Goal: Register for event/course

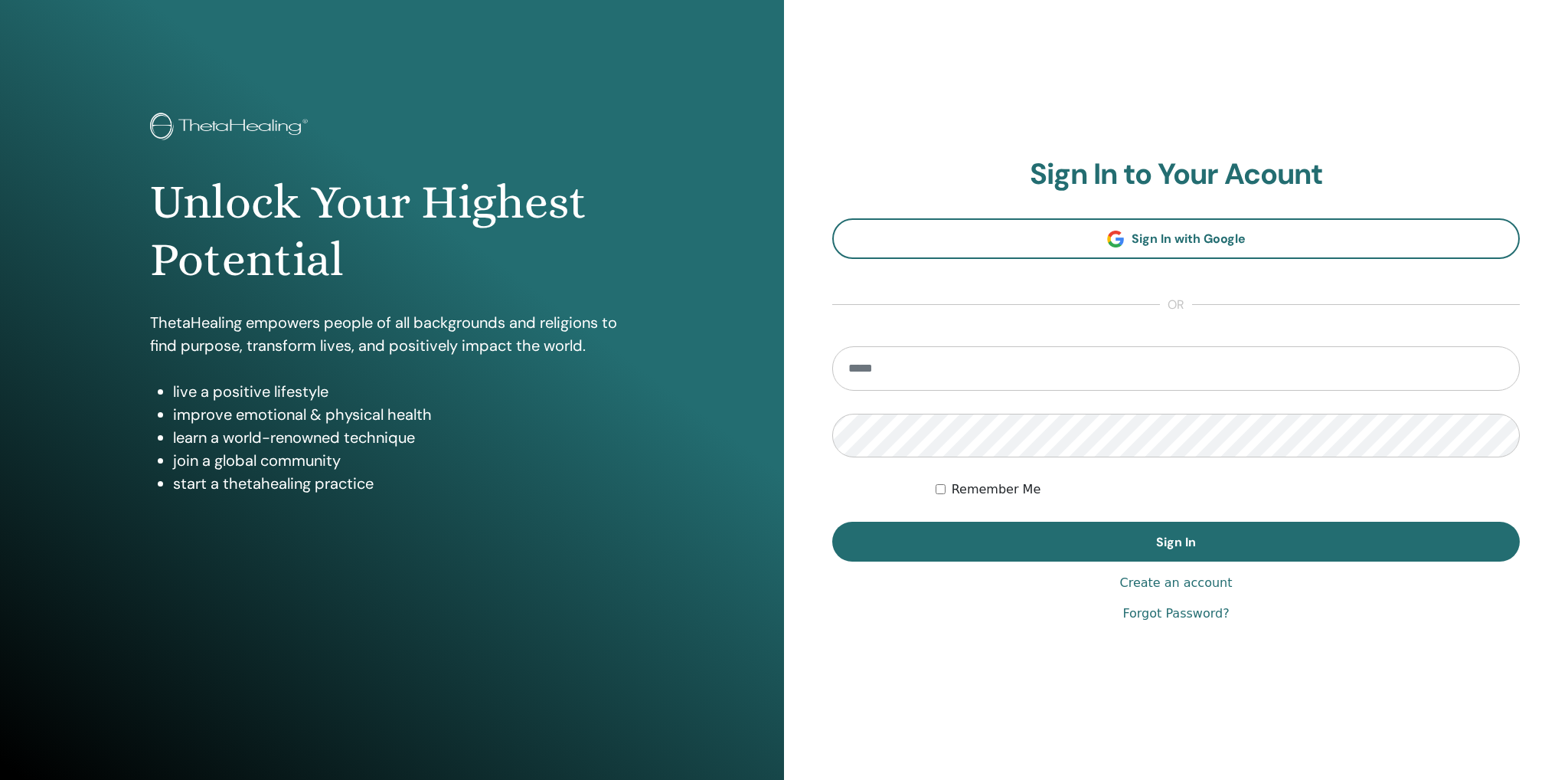
type input "**********"
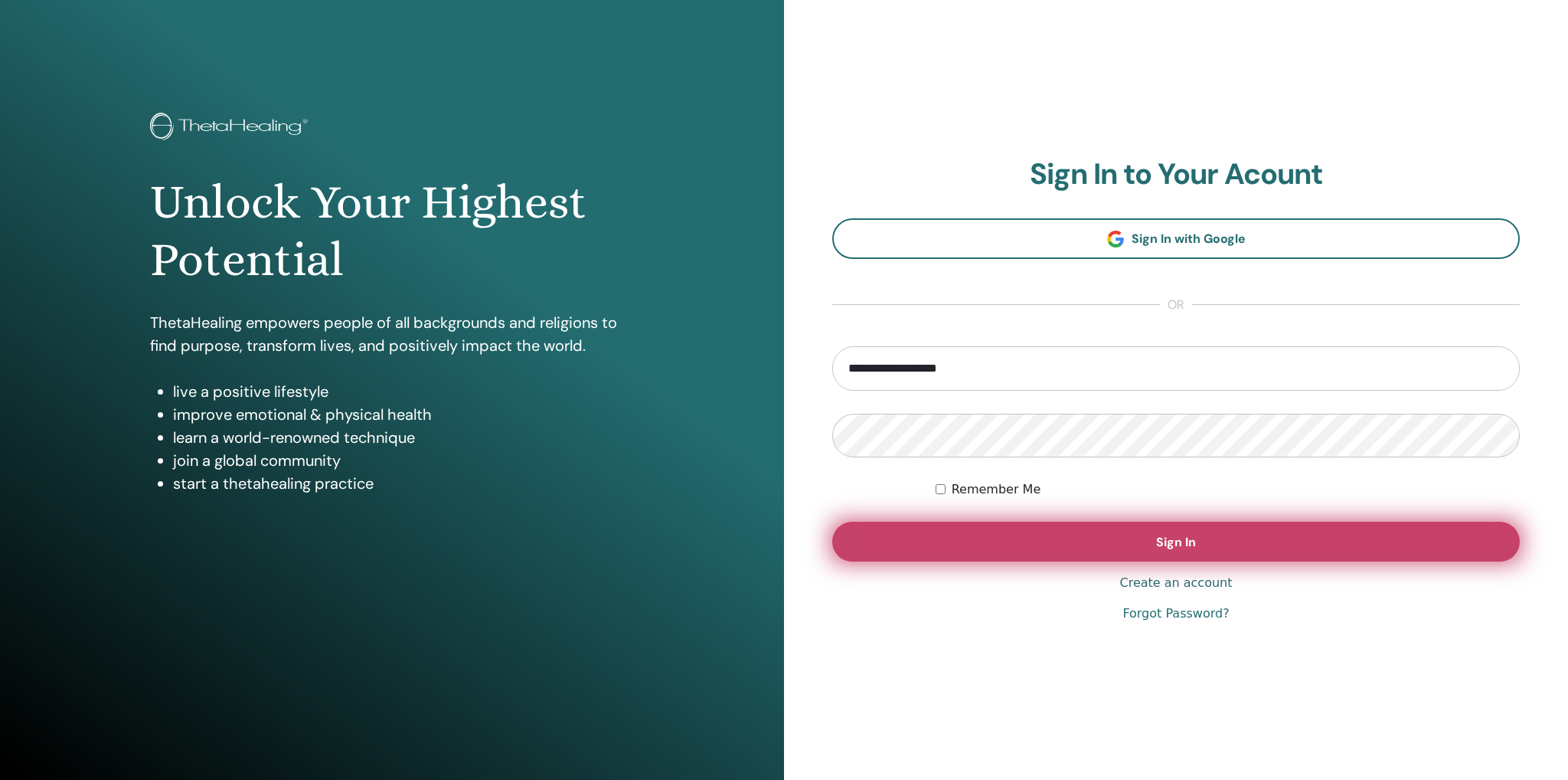
click at [1002, 526] on button "Sign In" at bounding box center [1176, 542] width 688 height 40
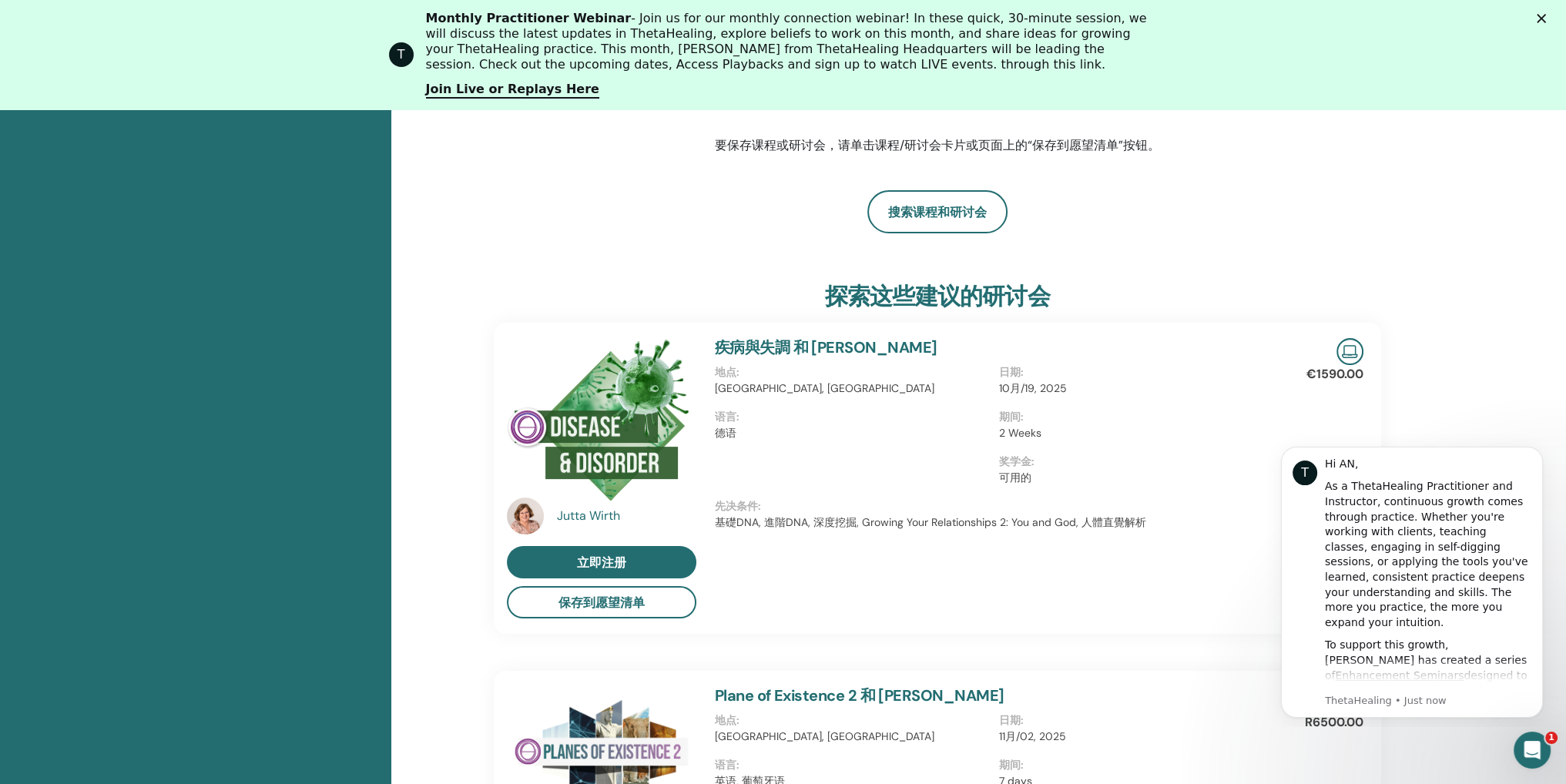
scroll to position [579, 0]
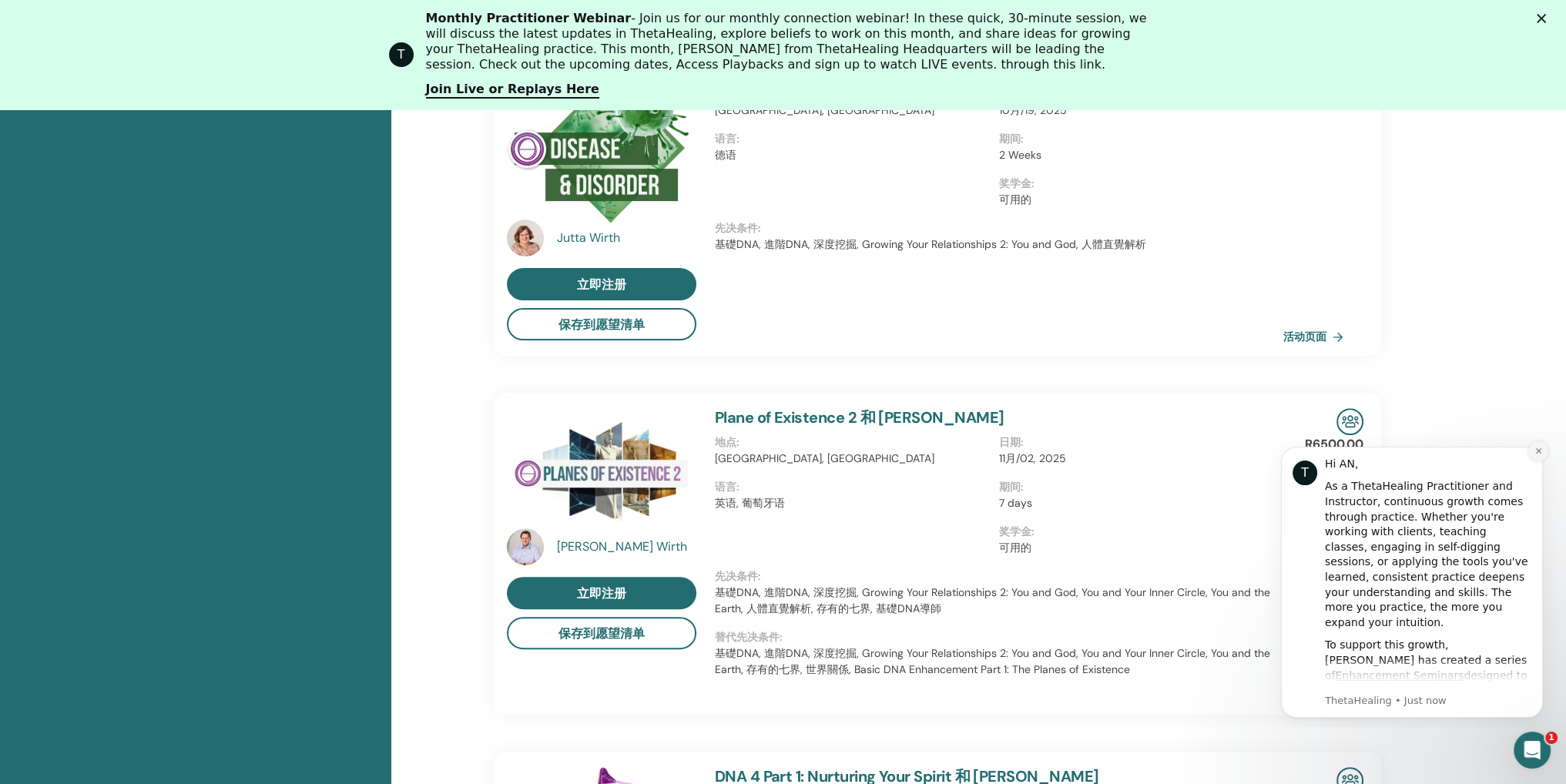
click at [1541, 453] on icon "Dismiss notification" at bounding box center [1538, 450] width 6 height 6
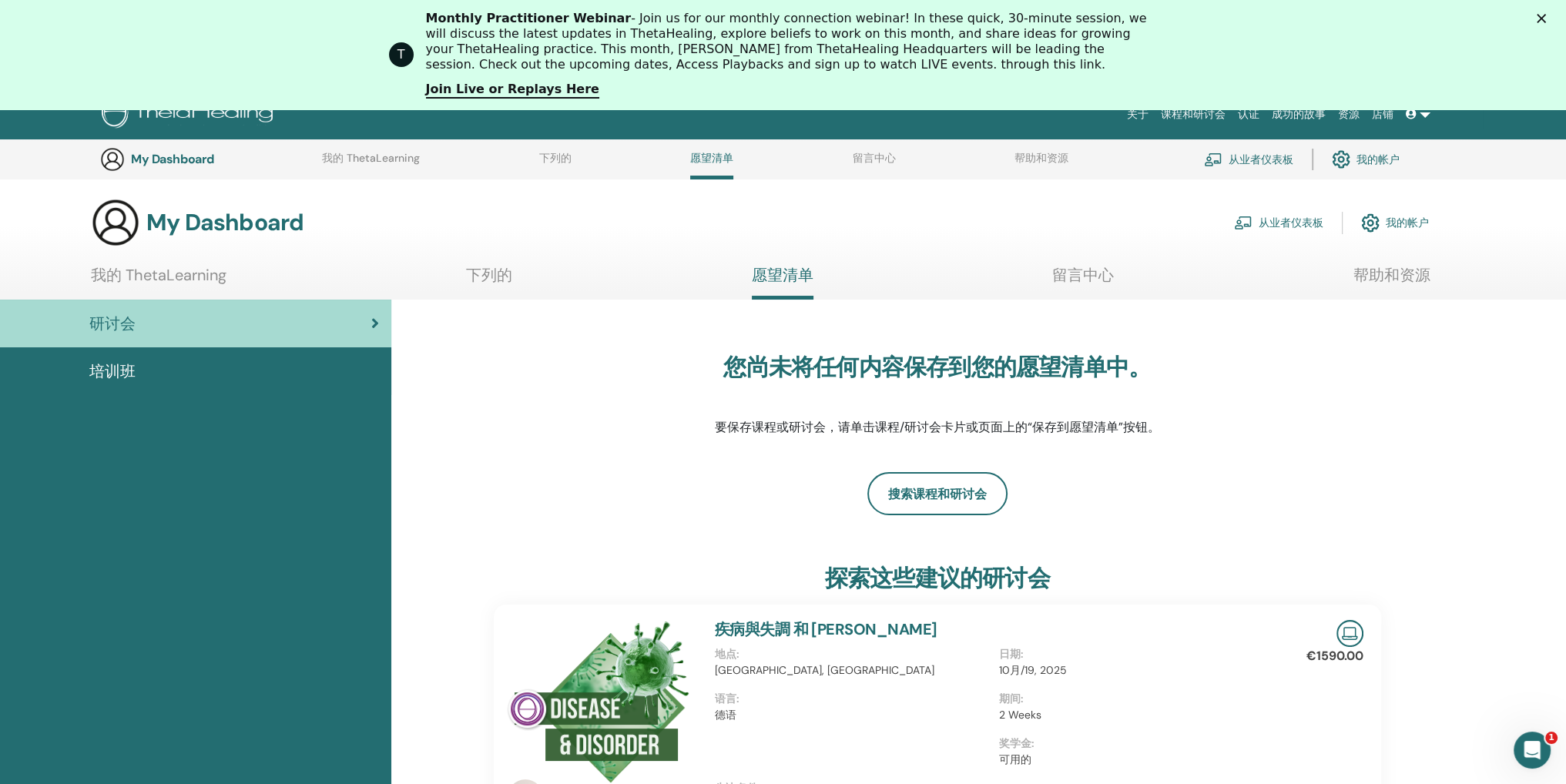
scroll to position [0, 0]
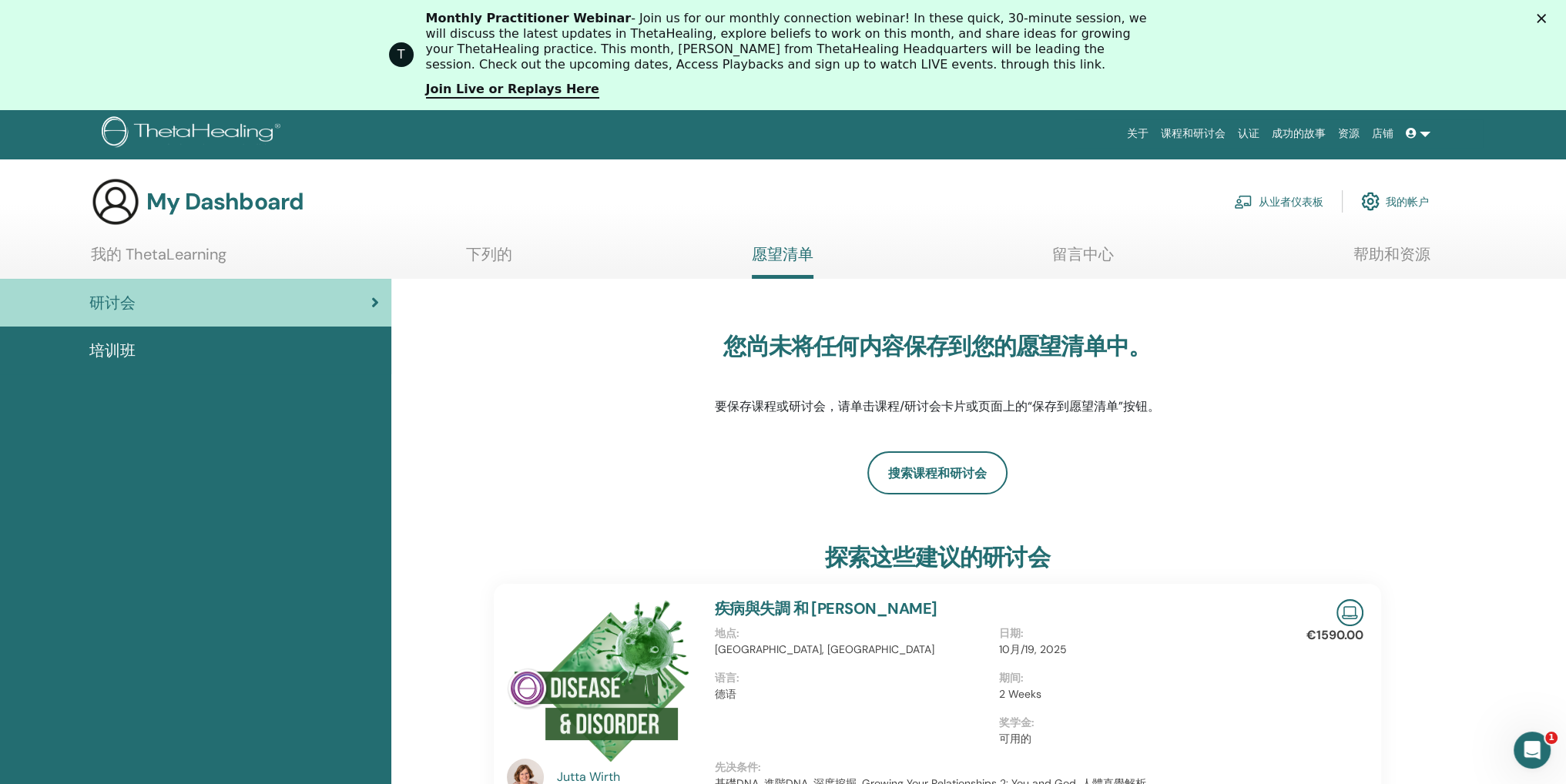
click at [1405, 201] on link "我的帐户" at bounding box center [1395, 201] width 68 height 34
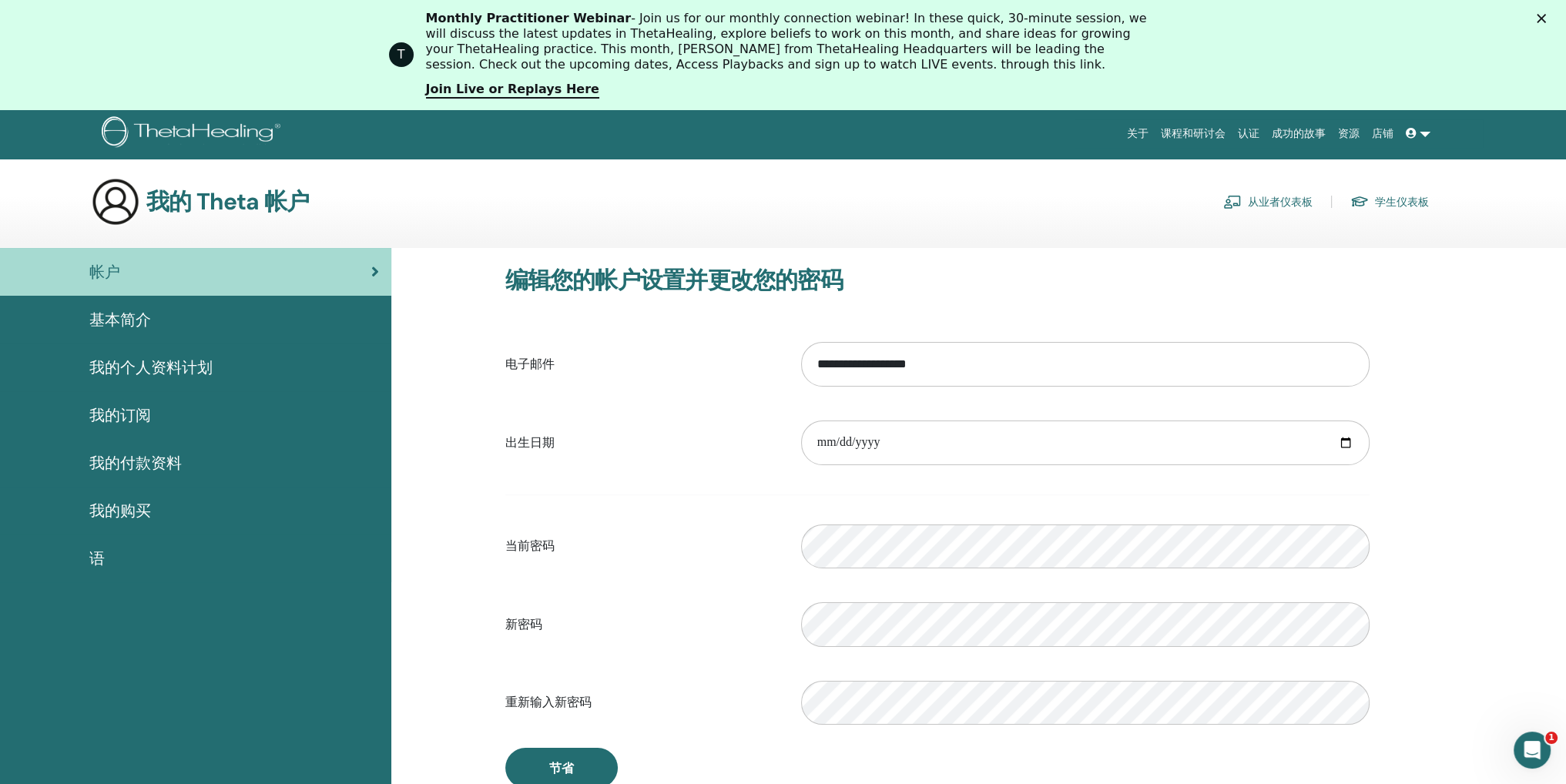
click at [1421, 135] on link at bounding box center [1417, 134] width 37 height 28
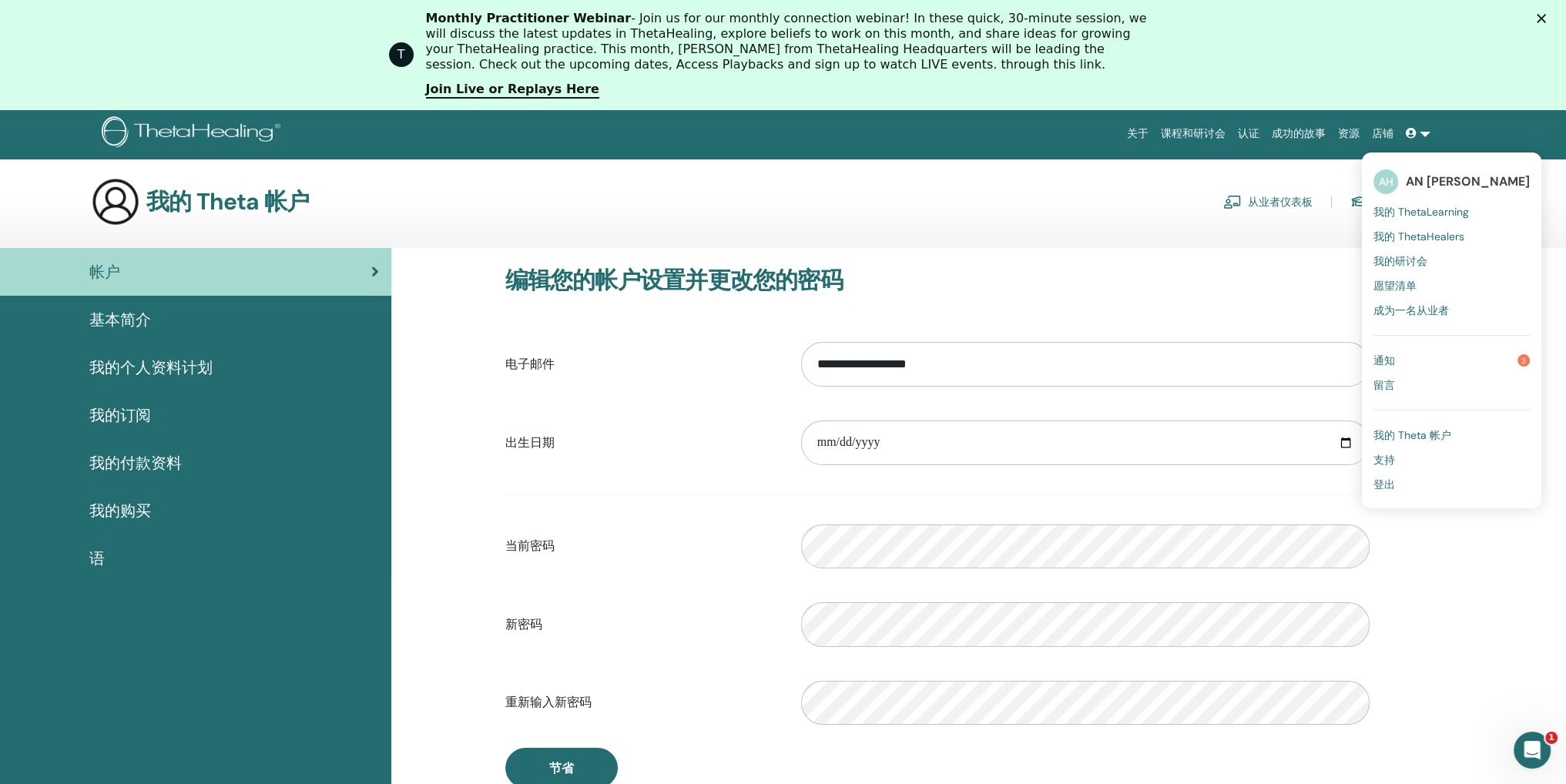
click at [1412, 208] on span "我的 ThetaLearning" at bounding box center [1420, 212] width 96 height 14
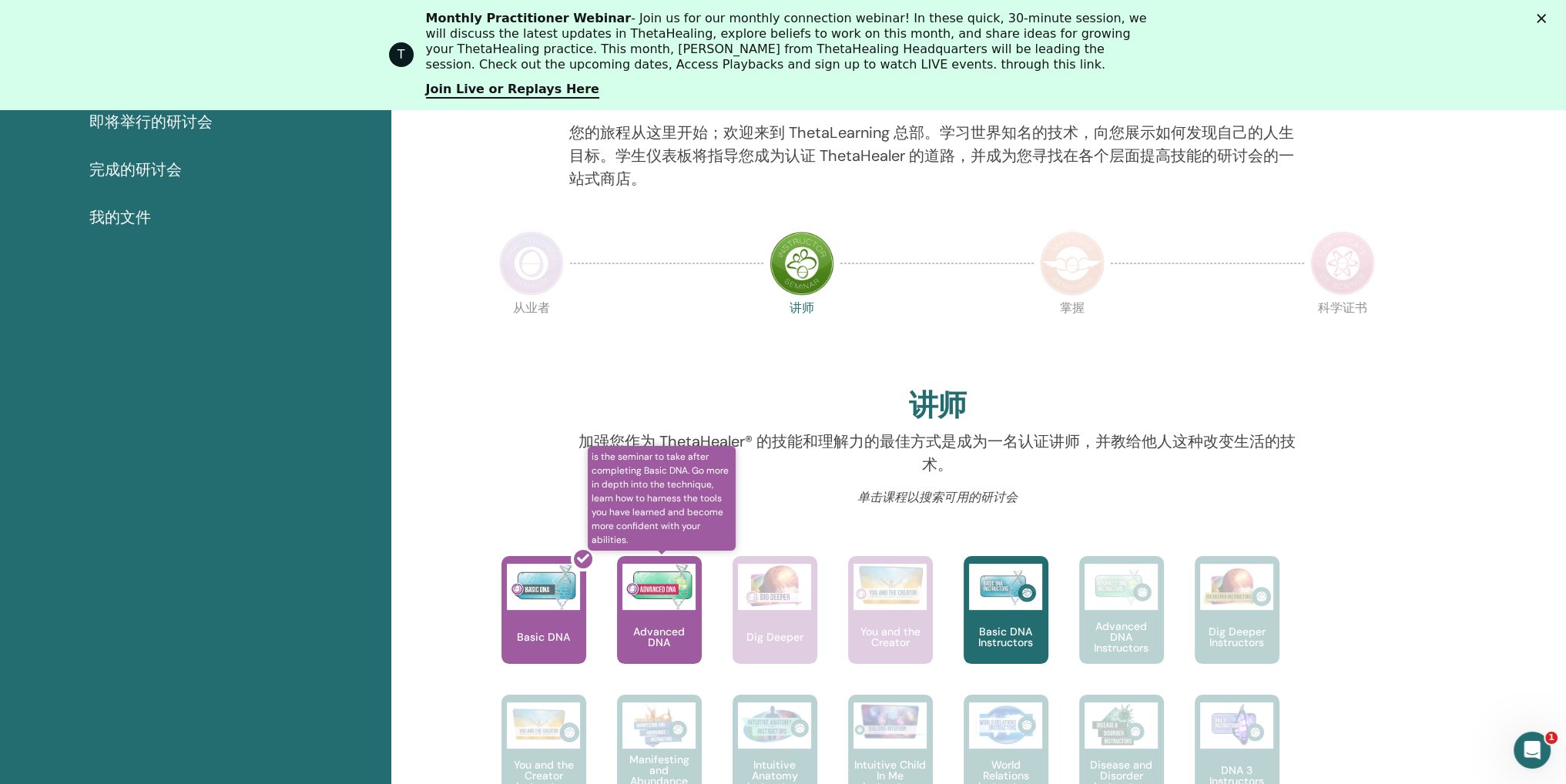
scroll to position [502, 0]
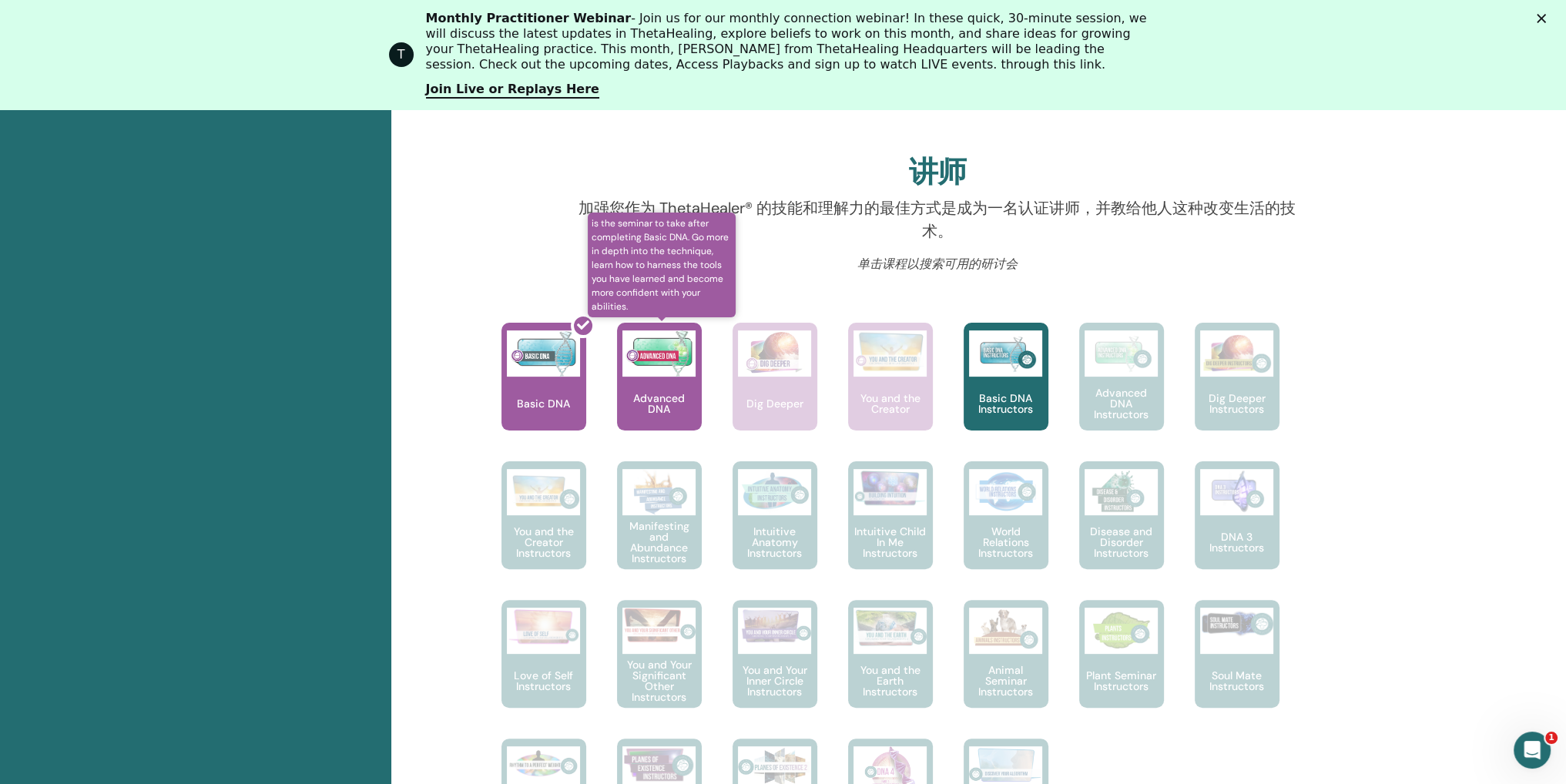
click at [658, 405] on p "Advanced DNA" at bounding box center [659, 403] width 85 height 21
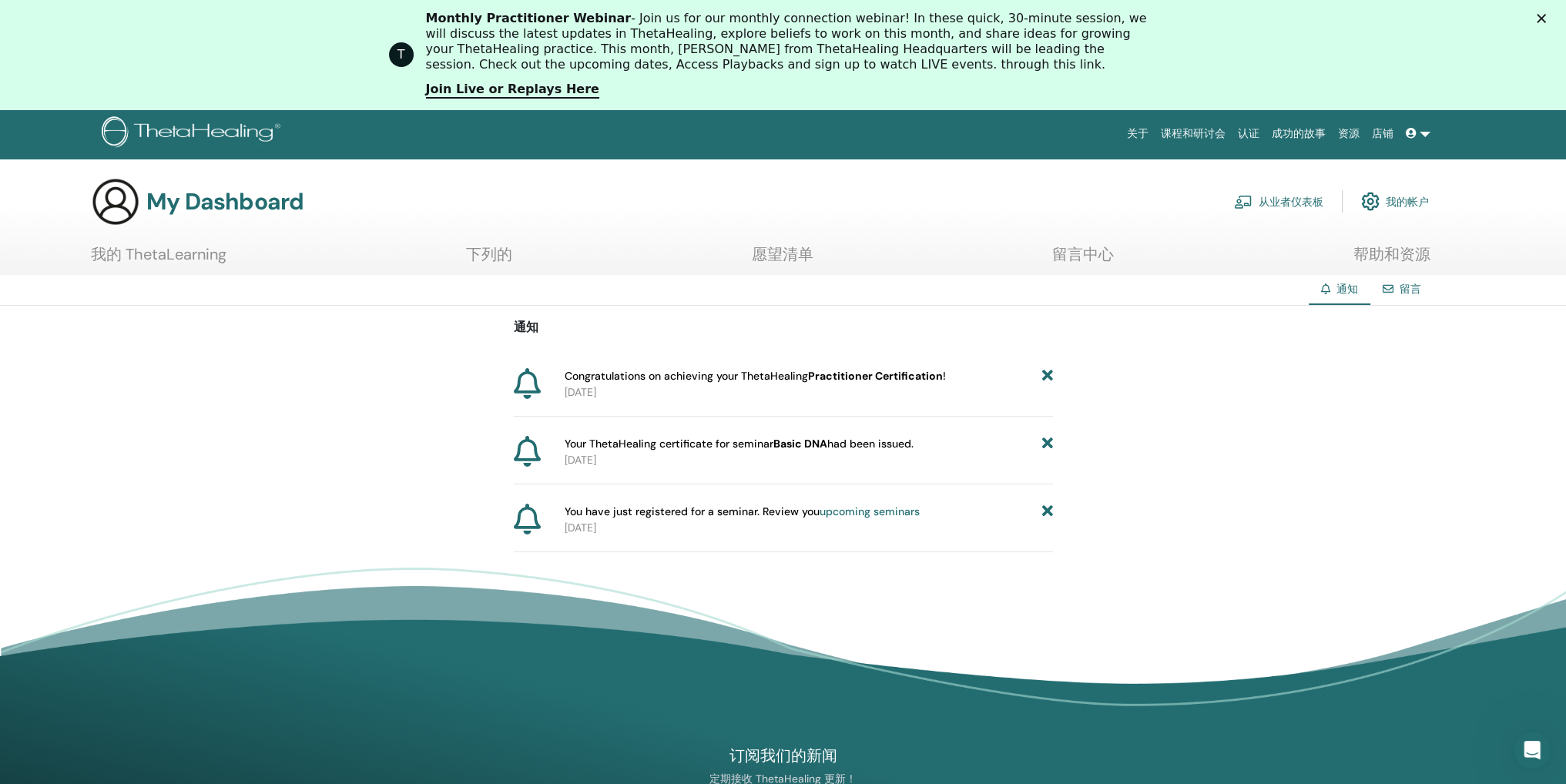
click at [780, 249] on link "愿望清单" at bounding box center [783, 260] width 62 height 30
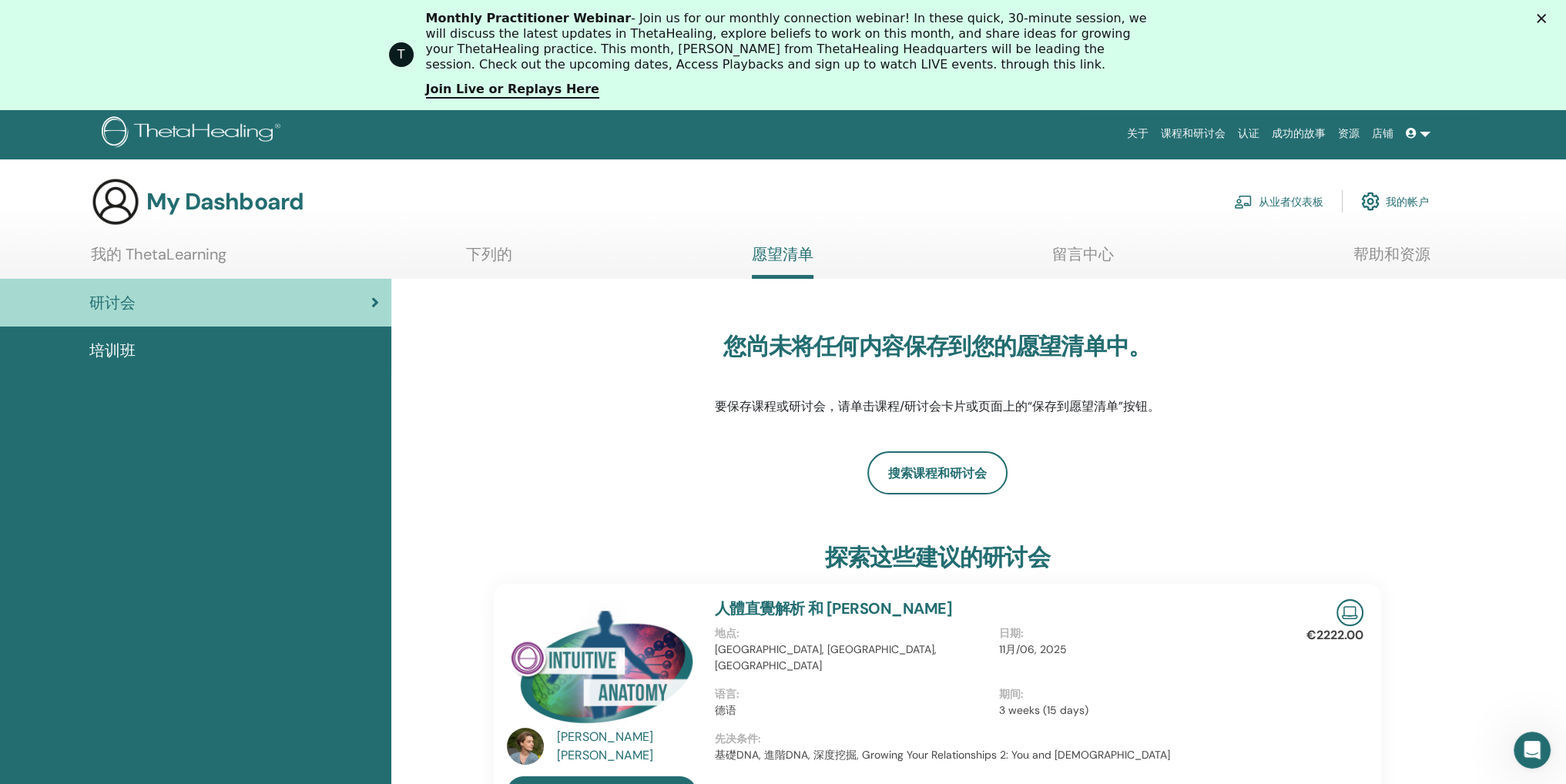
click at [179, 259] on link "我的 ThetaLearning" at bounding box center [158, 260] width 135 height 30
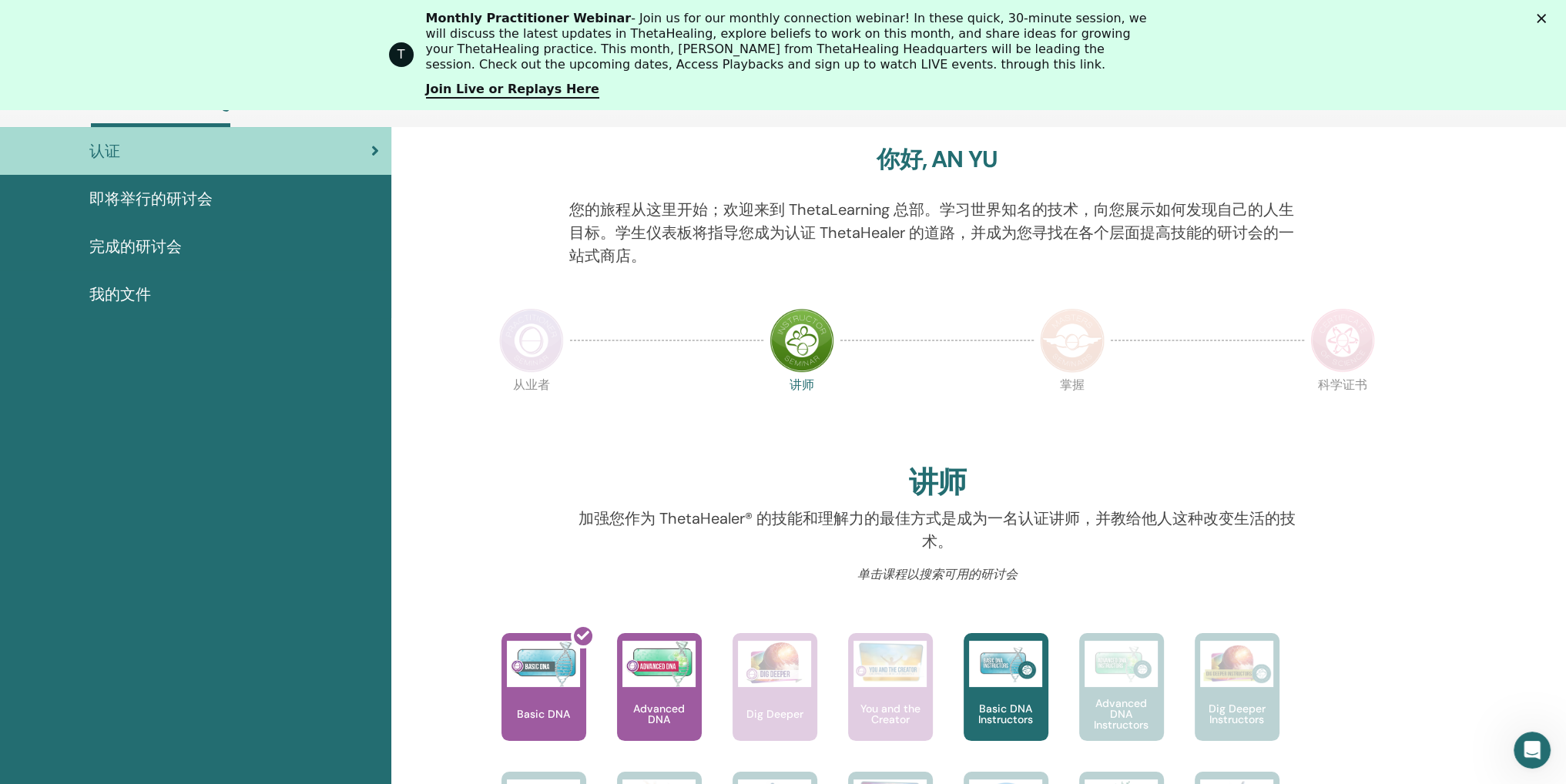
scroll to position [425, 0]
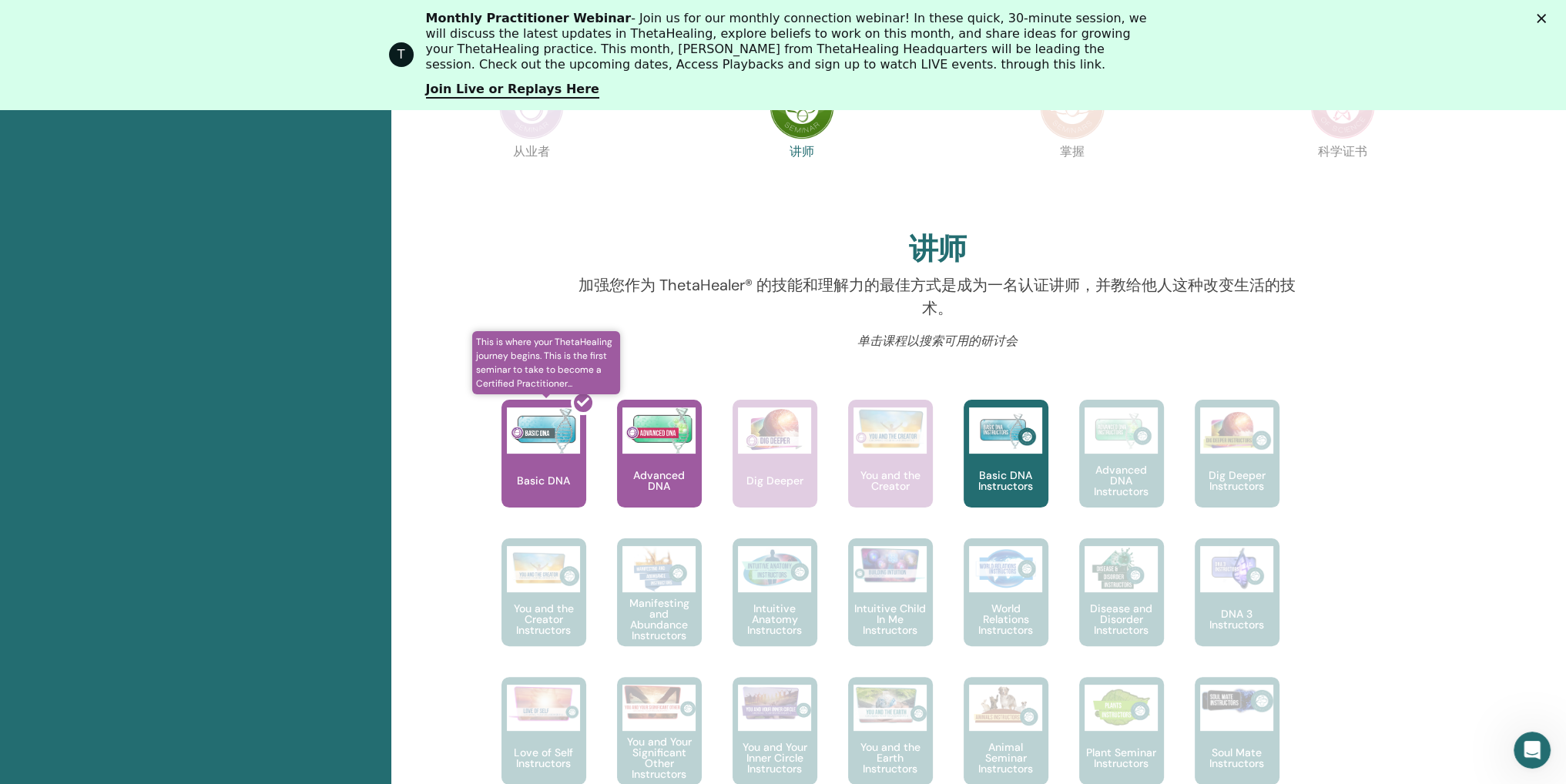
click at [548, 503] on div at bounding box center [552, 459] width 85 height 138
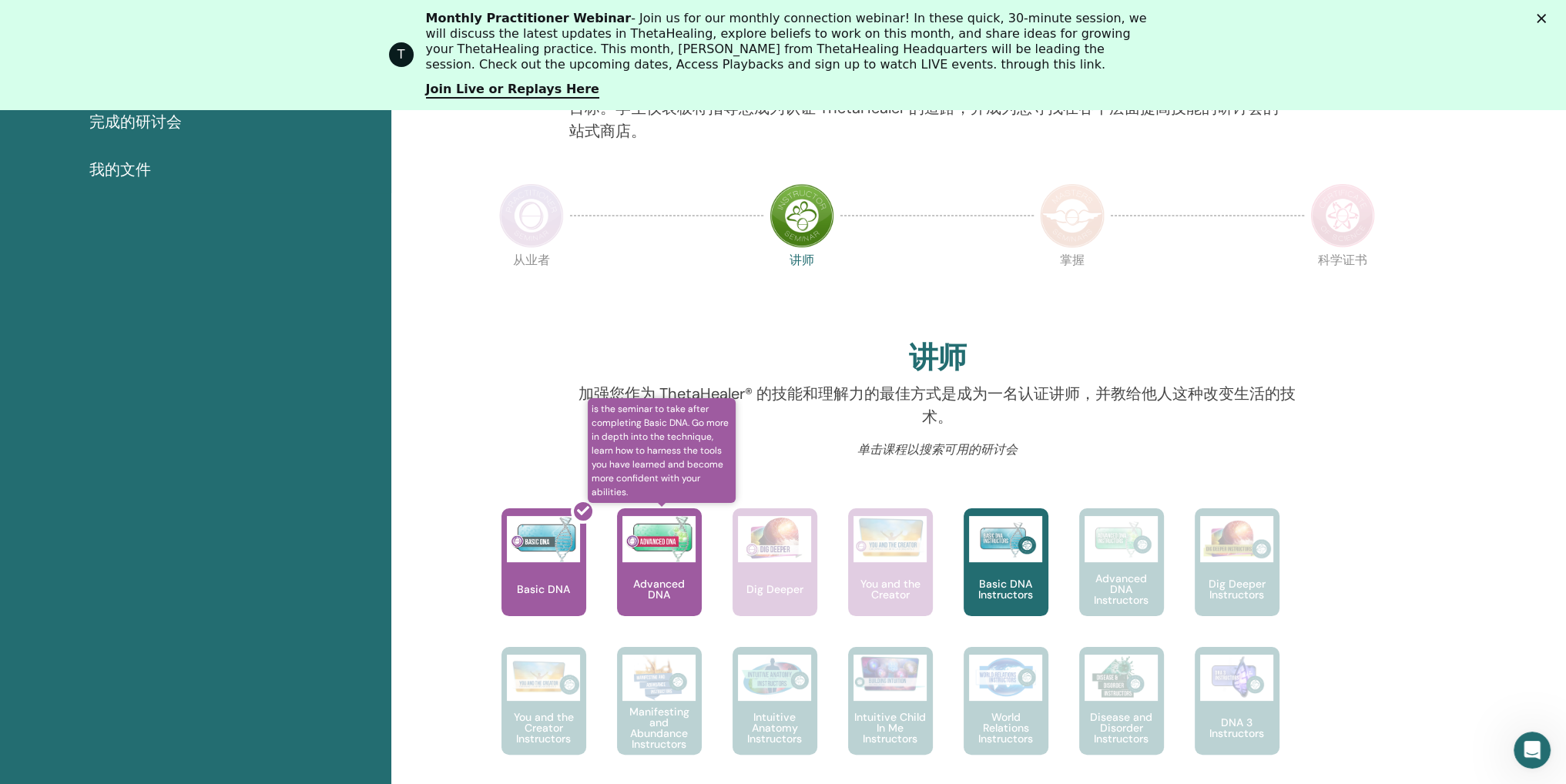
click at [644, 553] on img at bounding box center [658, 539] width 73 height 46
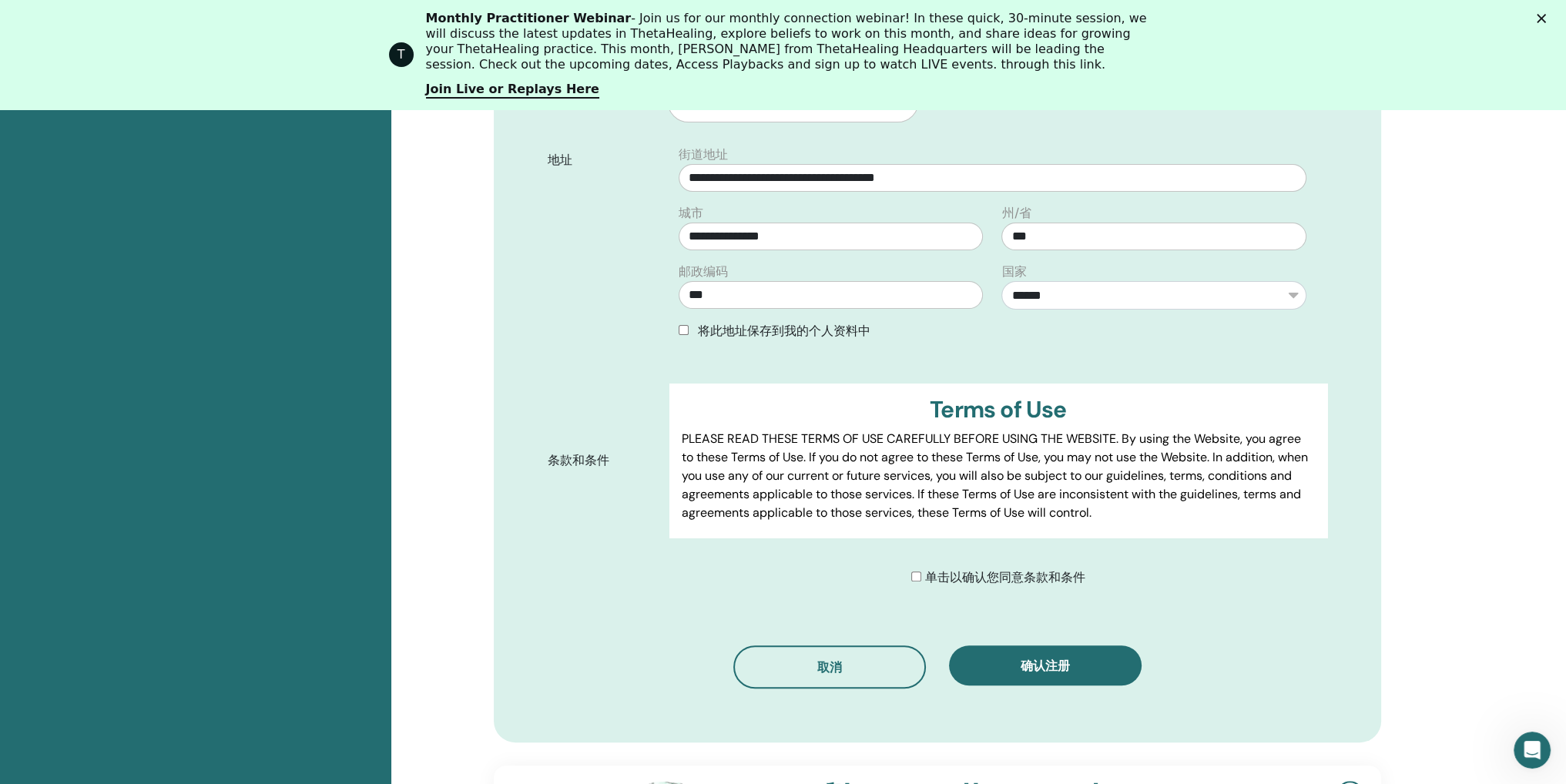
scroll to position [730, 0]
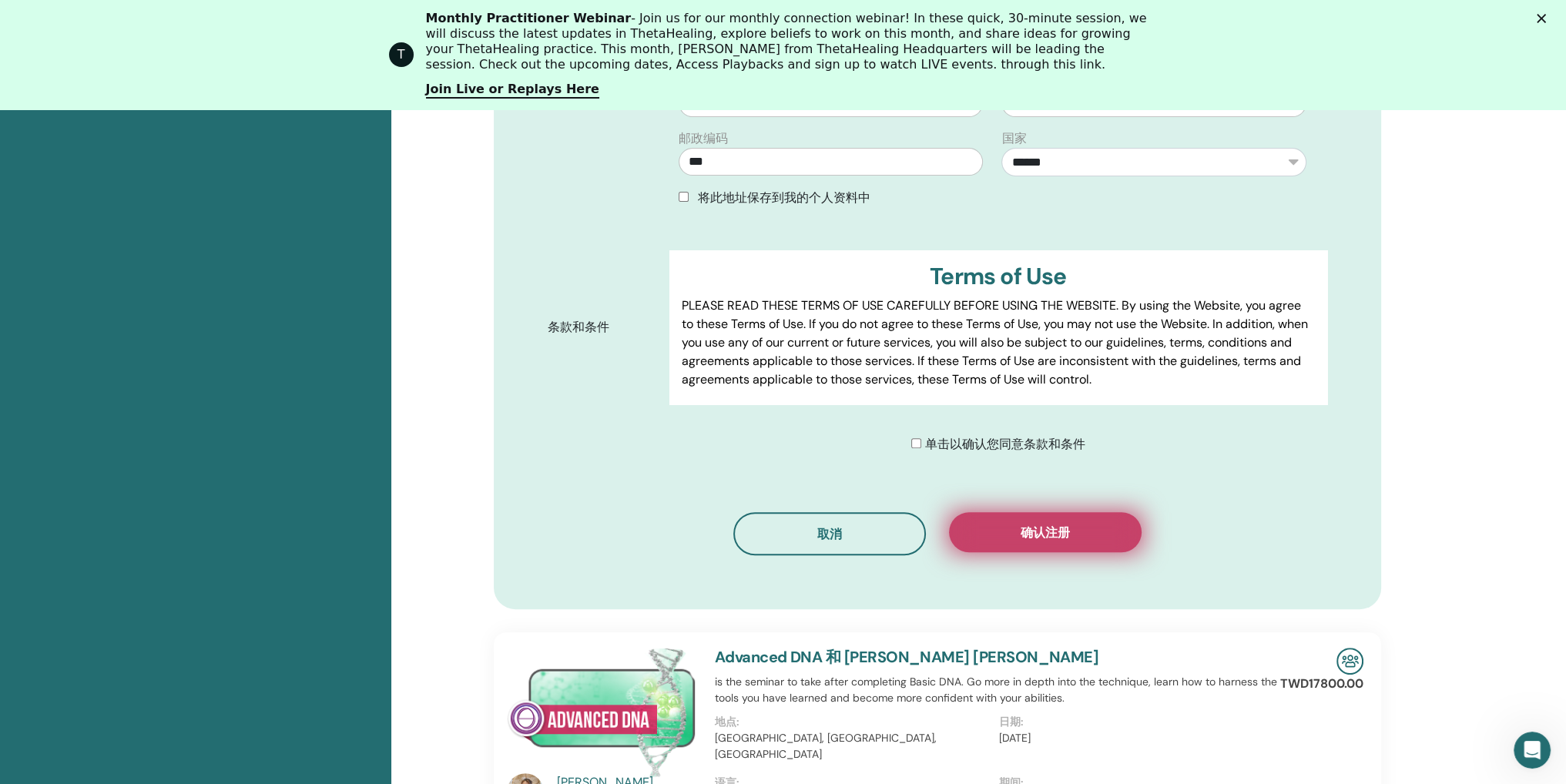
click at [1053, 525] on span "确认注册" at bounding box center [1045, 532] width 49 height 16
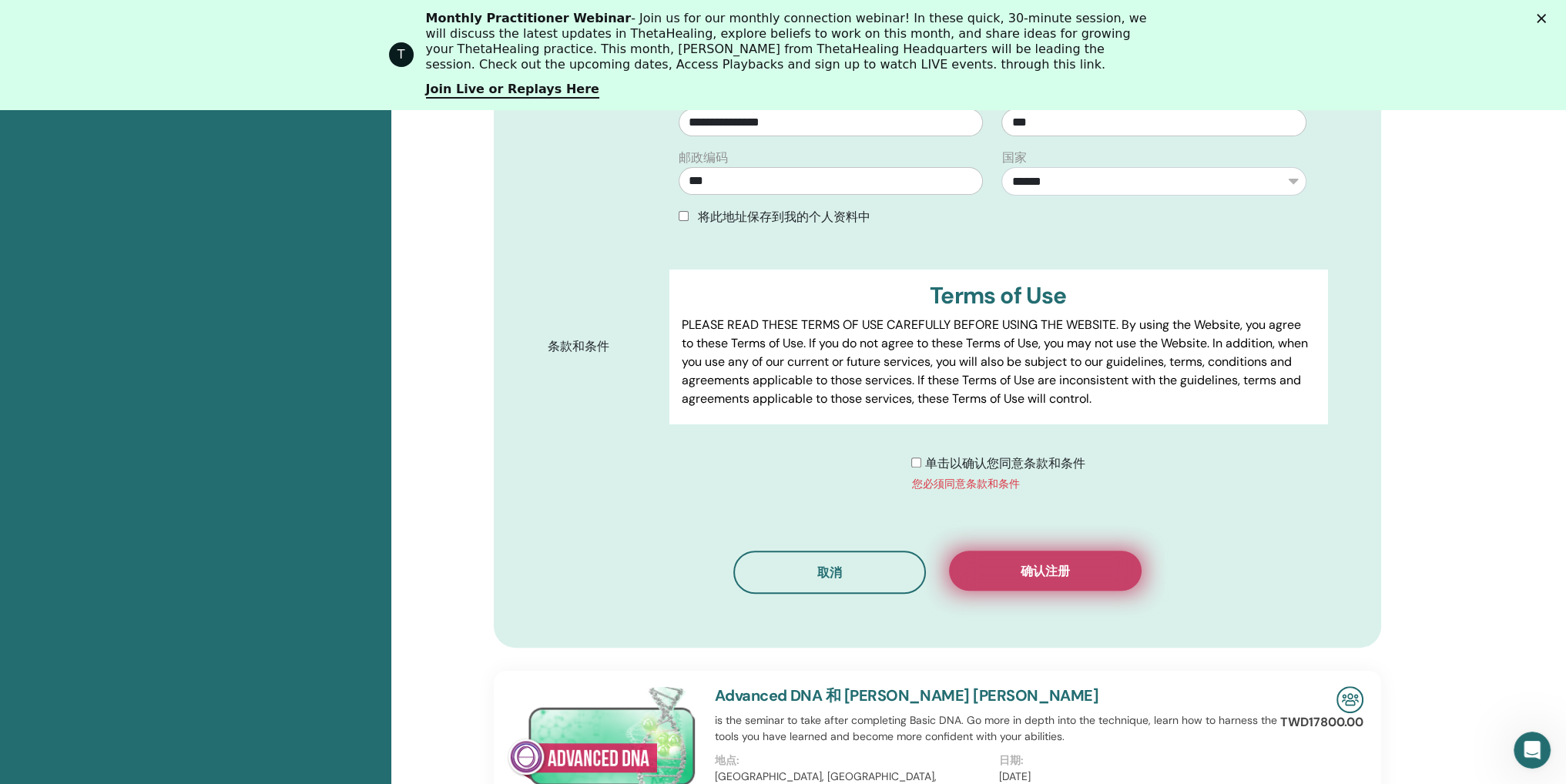
click at [999, 551] on button "确认注册" at bounding box center [1045, 570] width 192 height 40
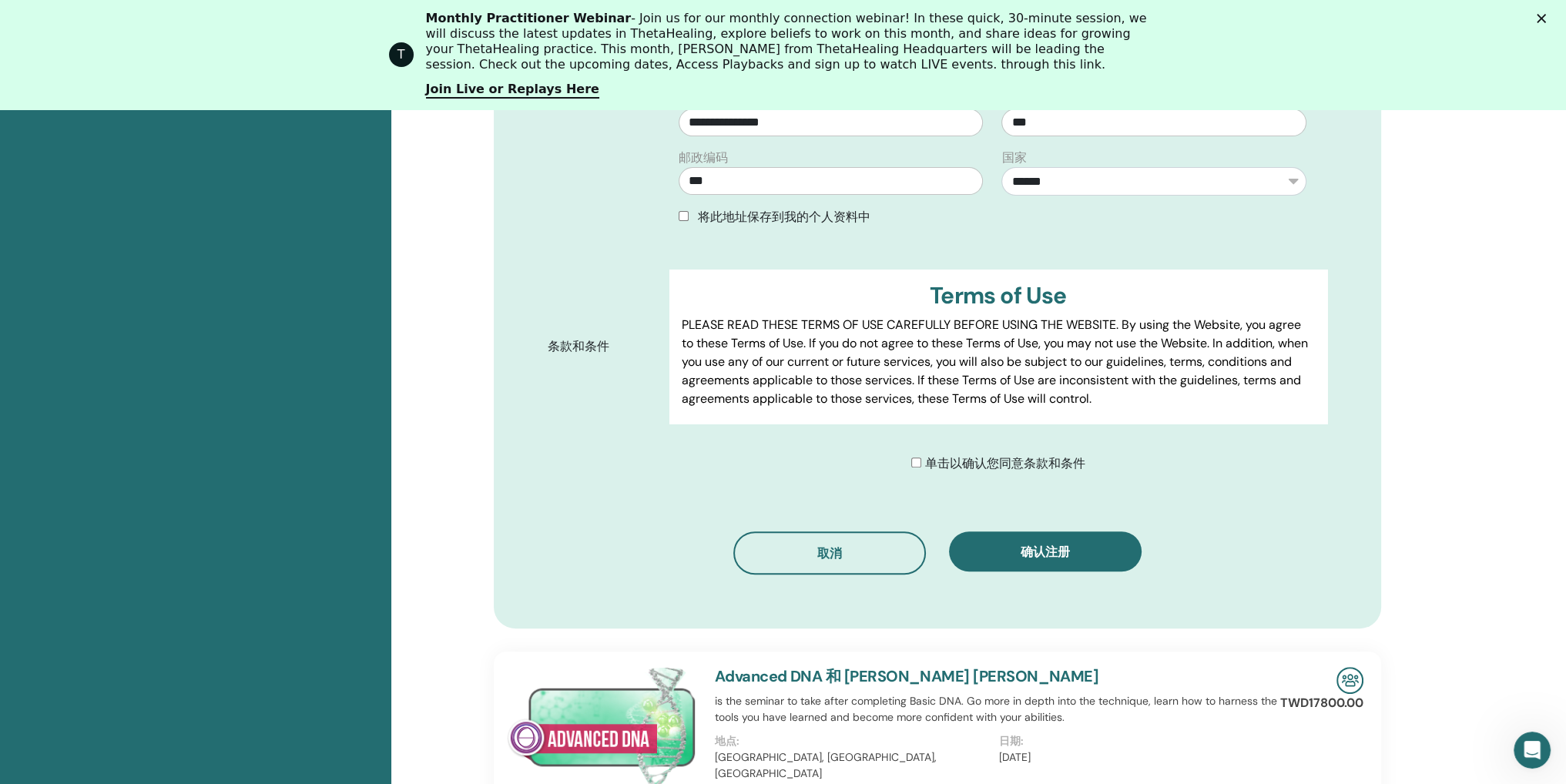
click at [1014, 370] on p "PLEASE READ THESE TERMS OF USE CAREFULLY BEFORE USING THE WEBSITE. By using the…" at bounding box center [997, 362] width 632 height 93
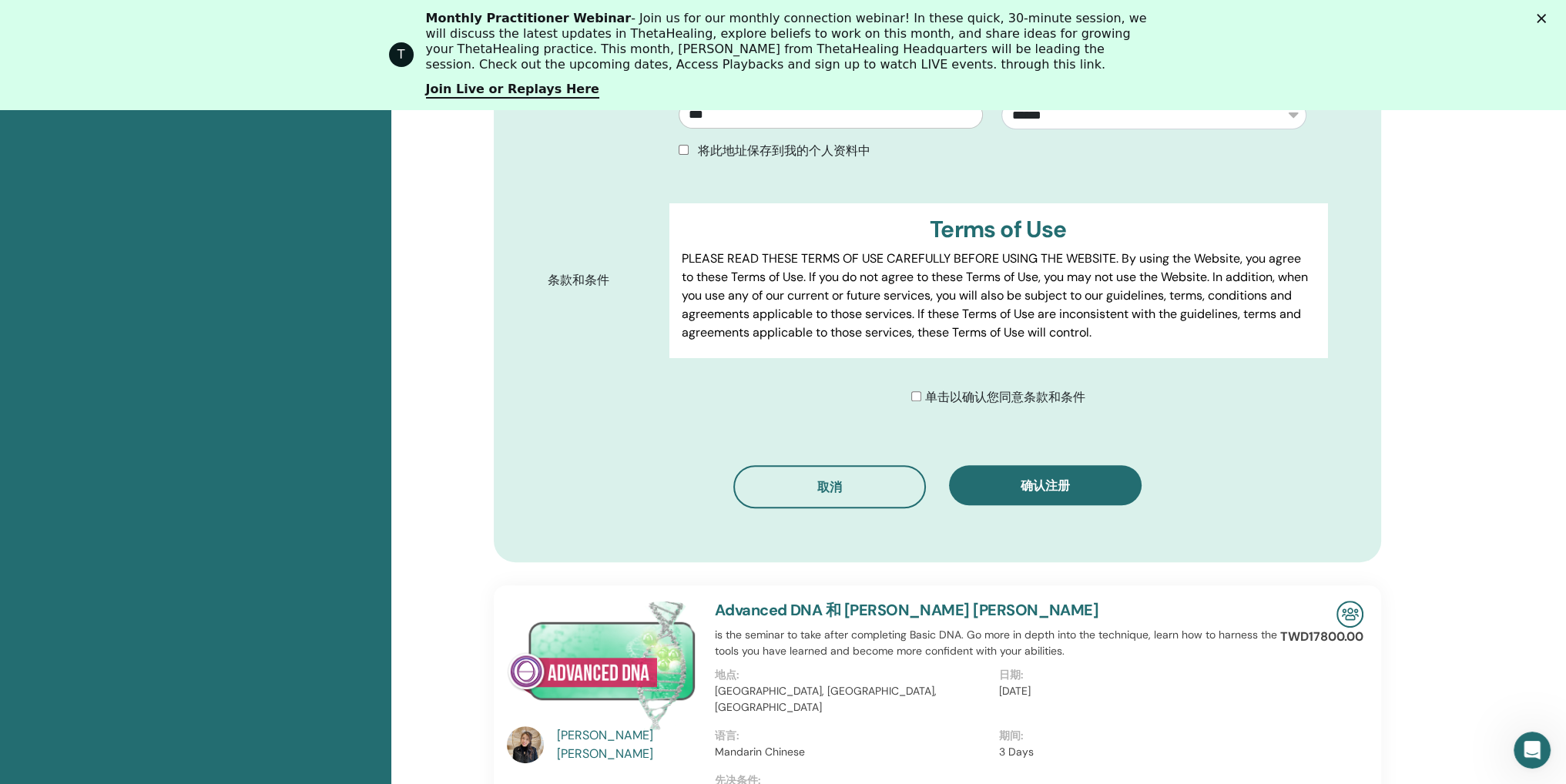
scroll to position [961, 0]
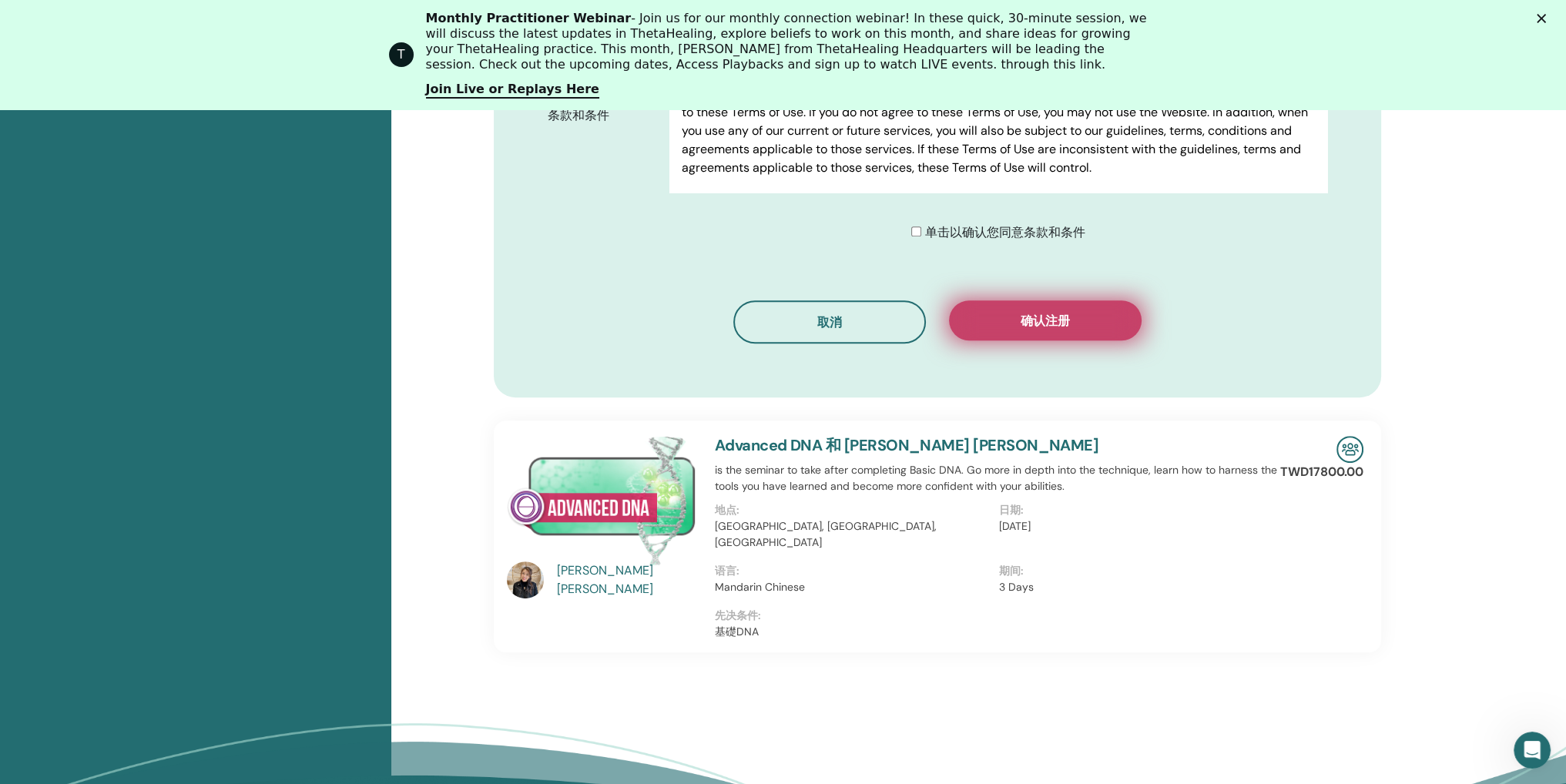
click at [1050, 312] on span "确认注册" at bounding box center [1045, 320] width 49 height 16
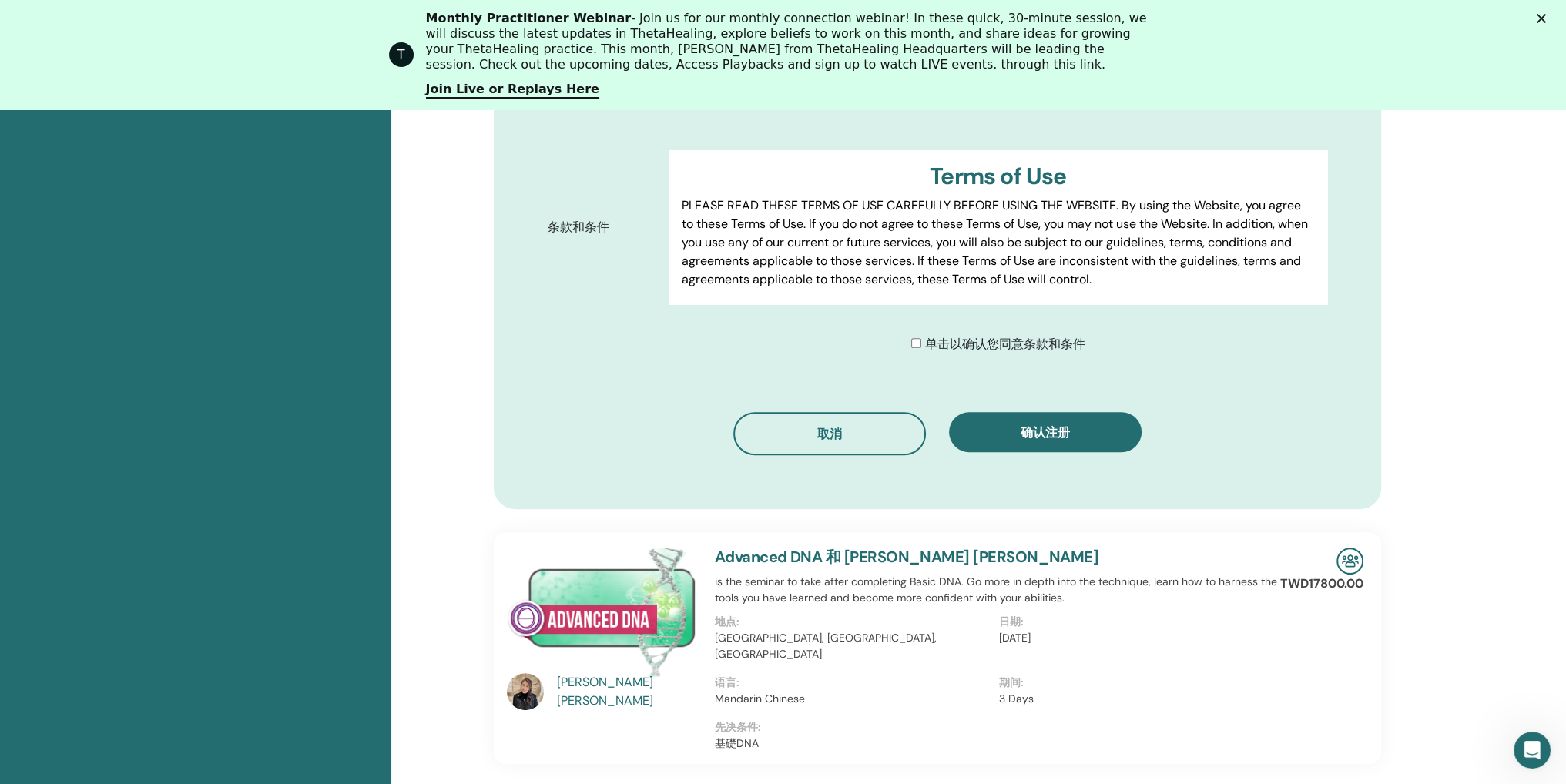
scroll to position [576, 0]
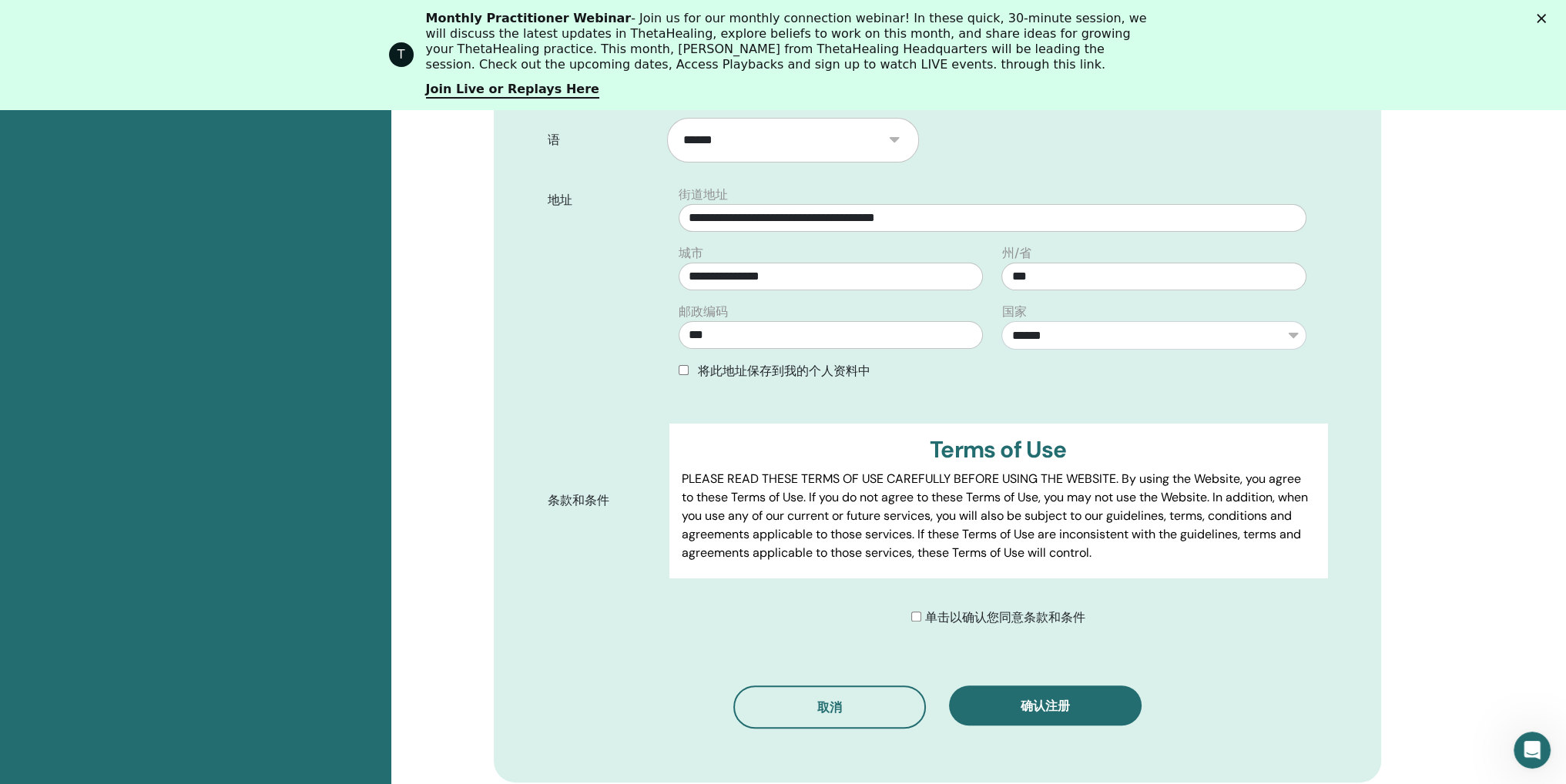
click at [794, 484] on p "PLEASE READ THESE TERMS OF USE CAREFULLY BEFORE USING THE WEBSITE. By using the…" at bounding box center [997, 516] width 632 height 93
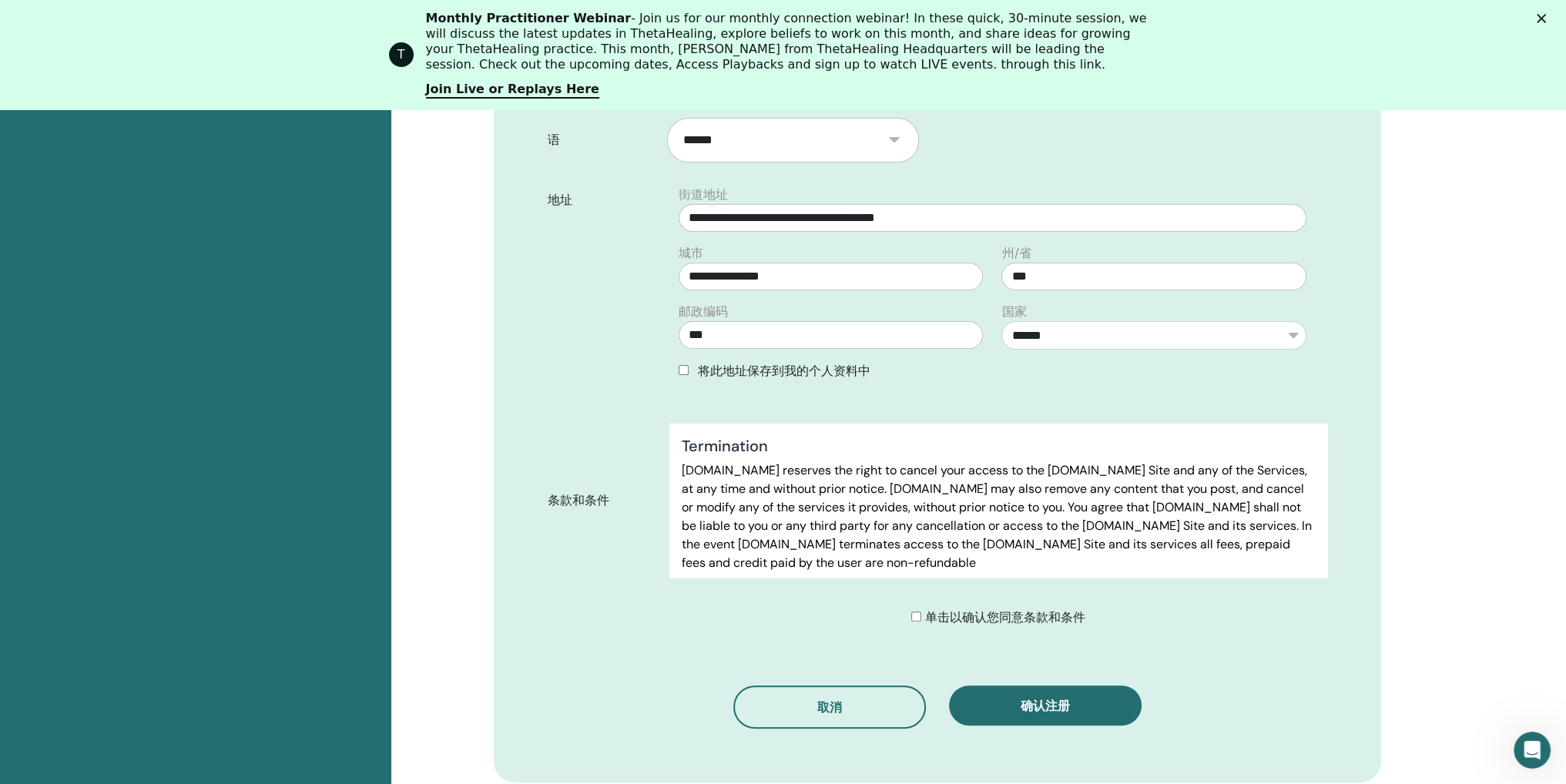
scroll to position [6433, 0]
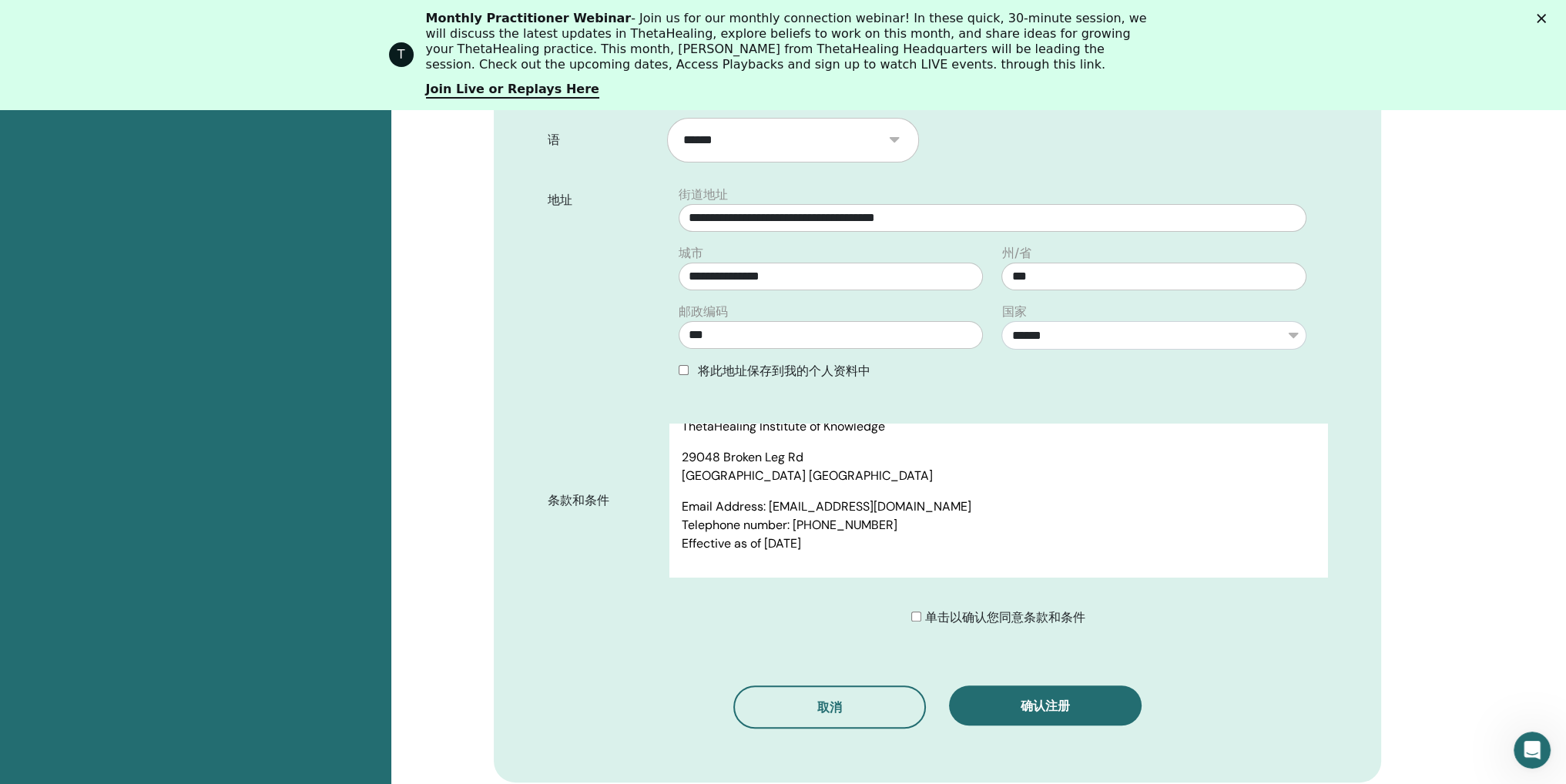
click at [969, 609] on span "单击以确认您同意条款和条件" at bounding box center [1004, 617] width 160 height 16
click at [999, 685] on button "确认注册" at bounding box center [1045, 705] width 192 height 40
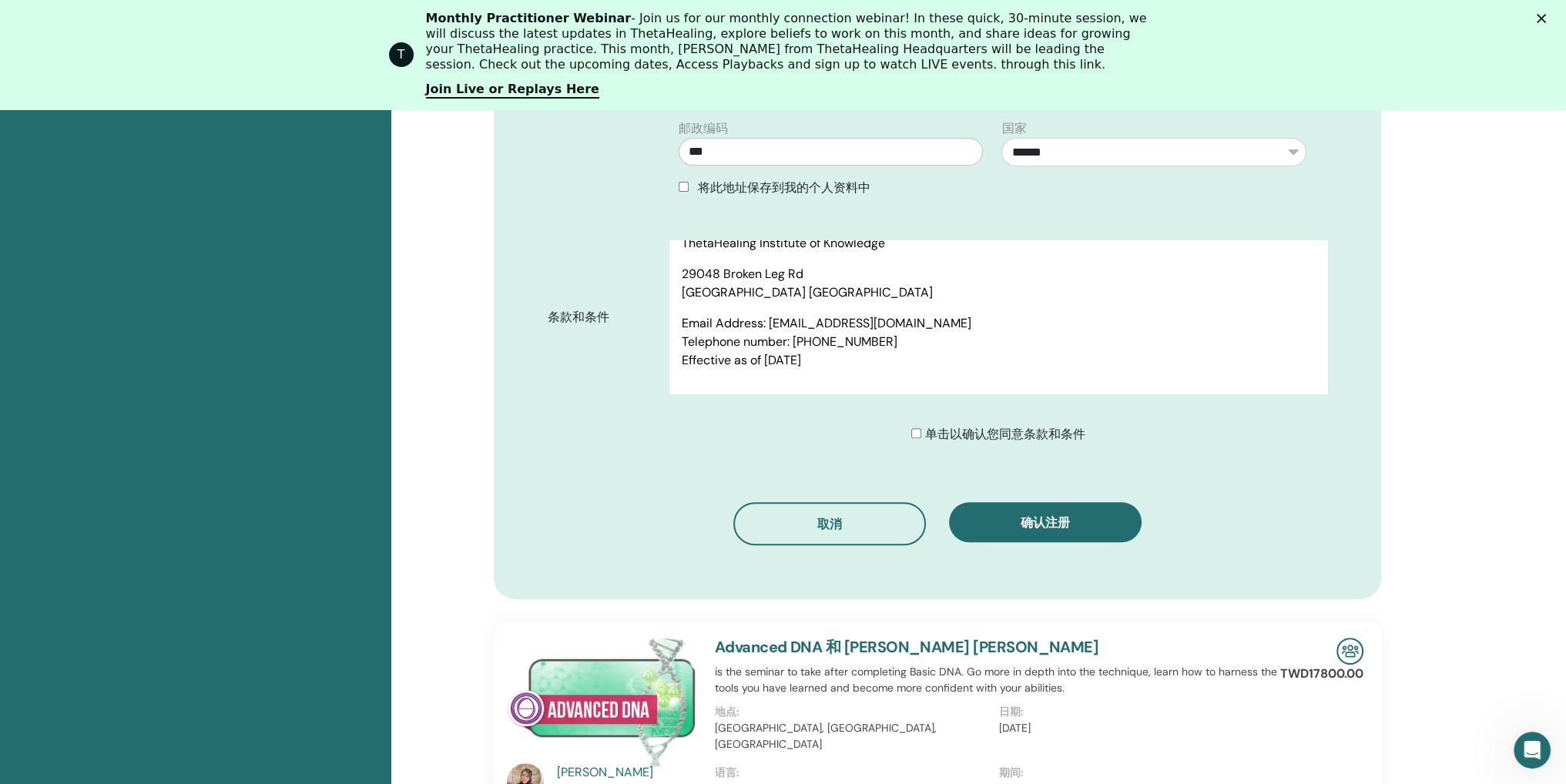
scroll to position [961, 0]
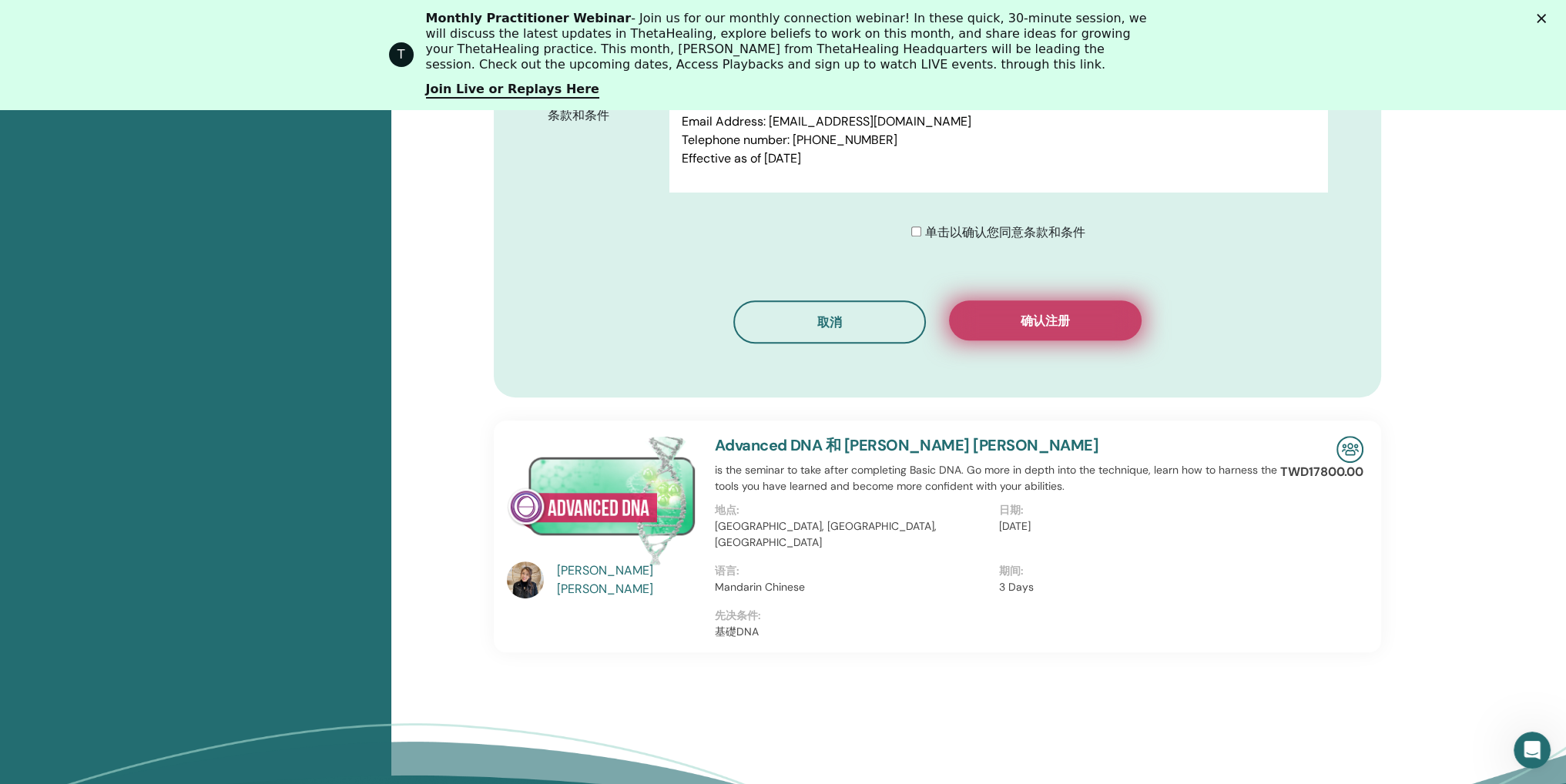
click at [1067, 312] on span "确认注册" at bounding box center [1045, 320] width 49 height 16
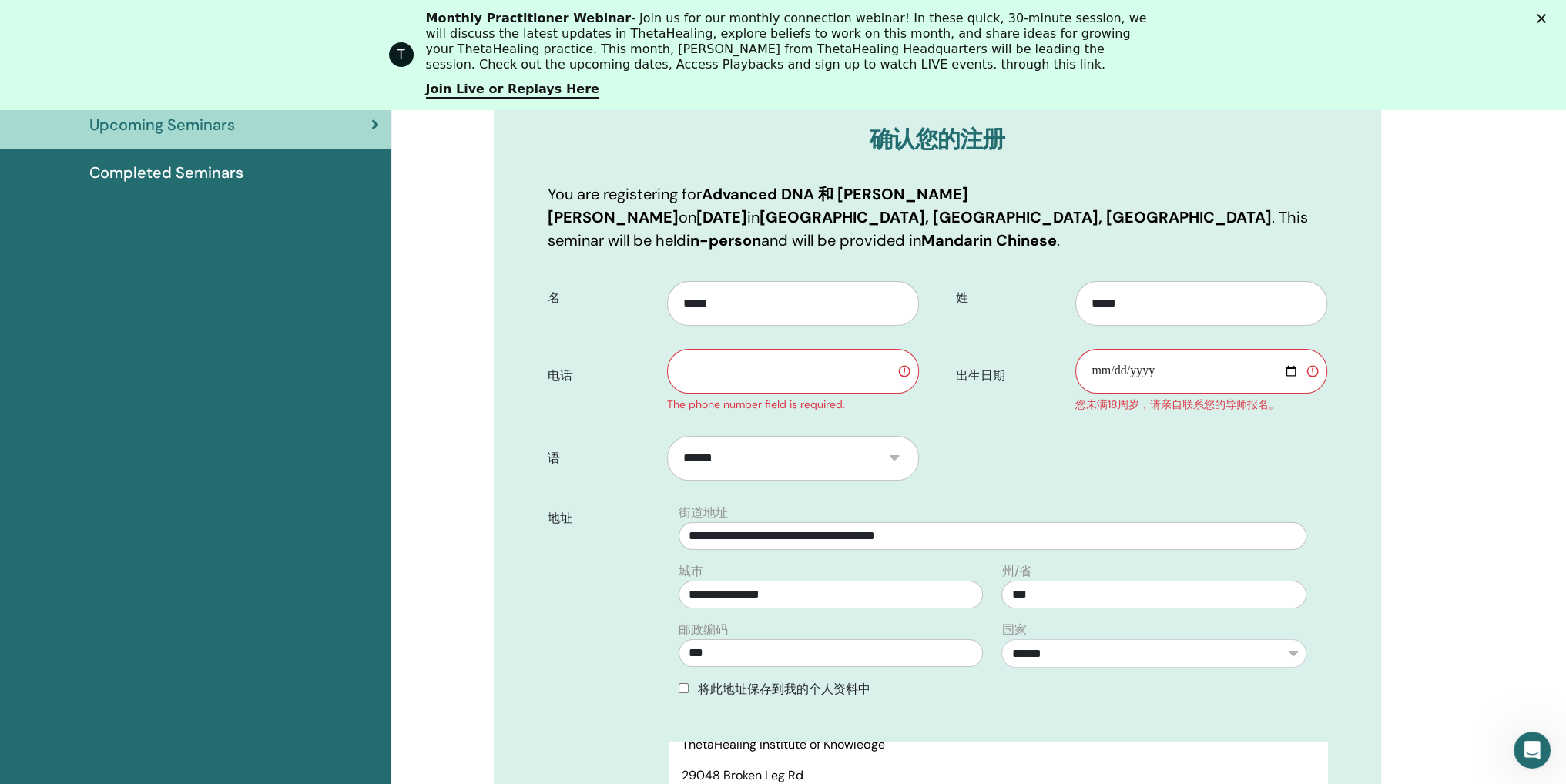
scroll to position [268, 0]
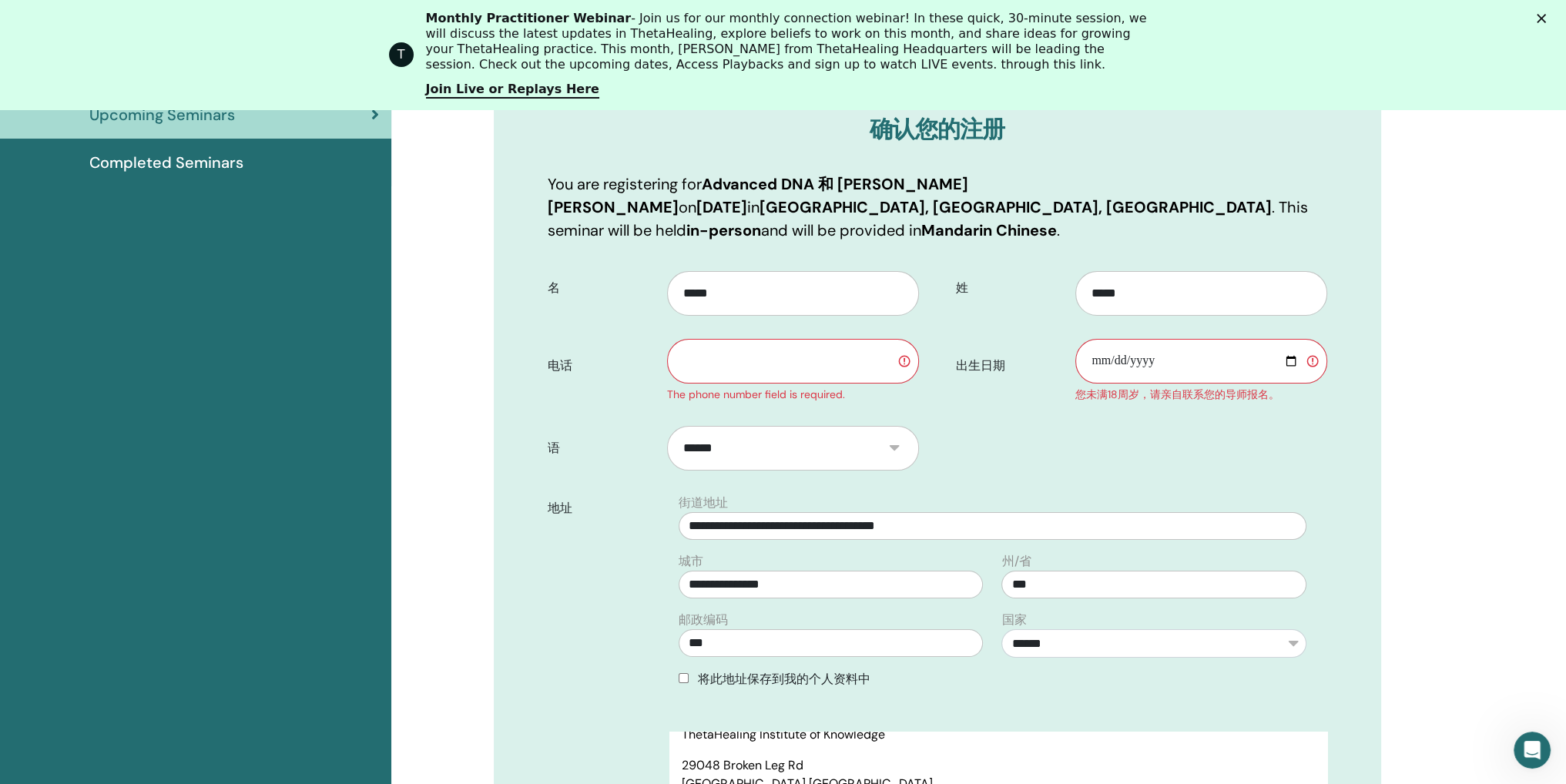
click at [810, 339] on input "text" at bounding box center [792, 361] width 251 height 44
type input "**********"
click at [1060, 426] on form "**********" at bounding box center [937, 604] width 802 height 687
click at [835, 345] on input "**********" at bounding box center [792, 361] width 251 height 44
click at [975, 384] on div "姓 ***** 出生日期 您未满18周岁，请亲自联系您的导师报名。" at bounding box center [1137, 338] width 401 height 155
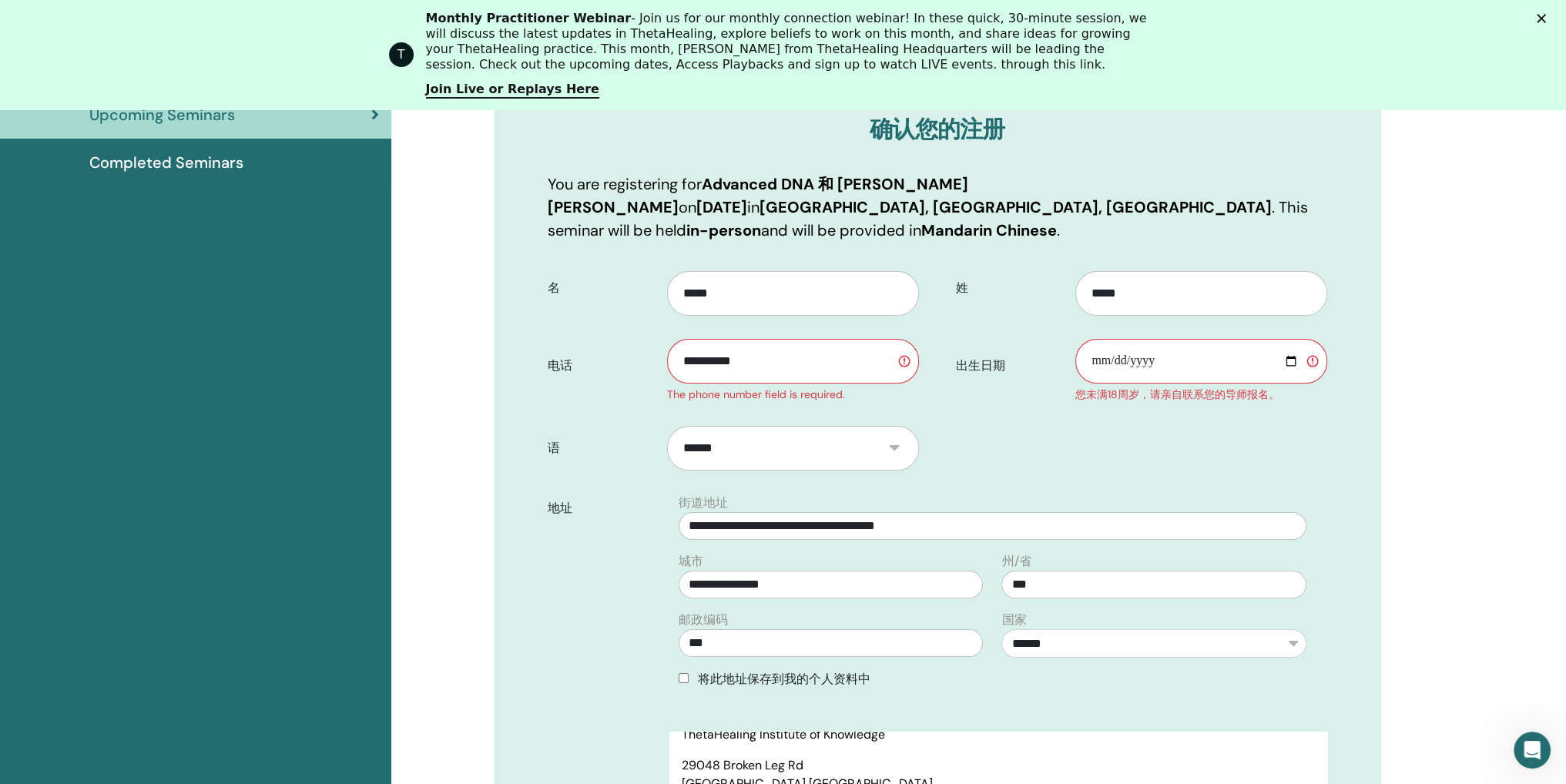
click at [1154, 342] on input "出生日期" at bounding box center [1200, 361] width 251 height 44
click at [1238, 339] on input "出生日期" at bounding box center [1200, 361] width 251 height 44
click at [1287, 339] on input "出生日期" at bounding box center [1200, 361] width 251 height 44
type input "**********"
click at [1324, 439] on form "**********" at bounding box center [937, 604] width 802 height 687
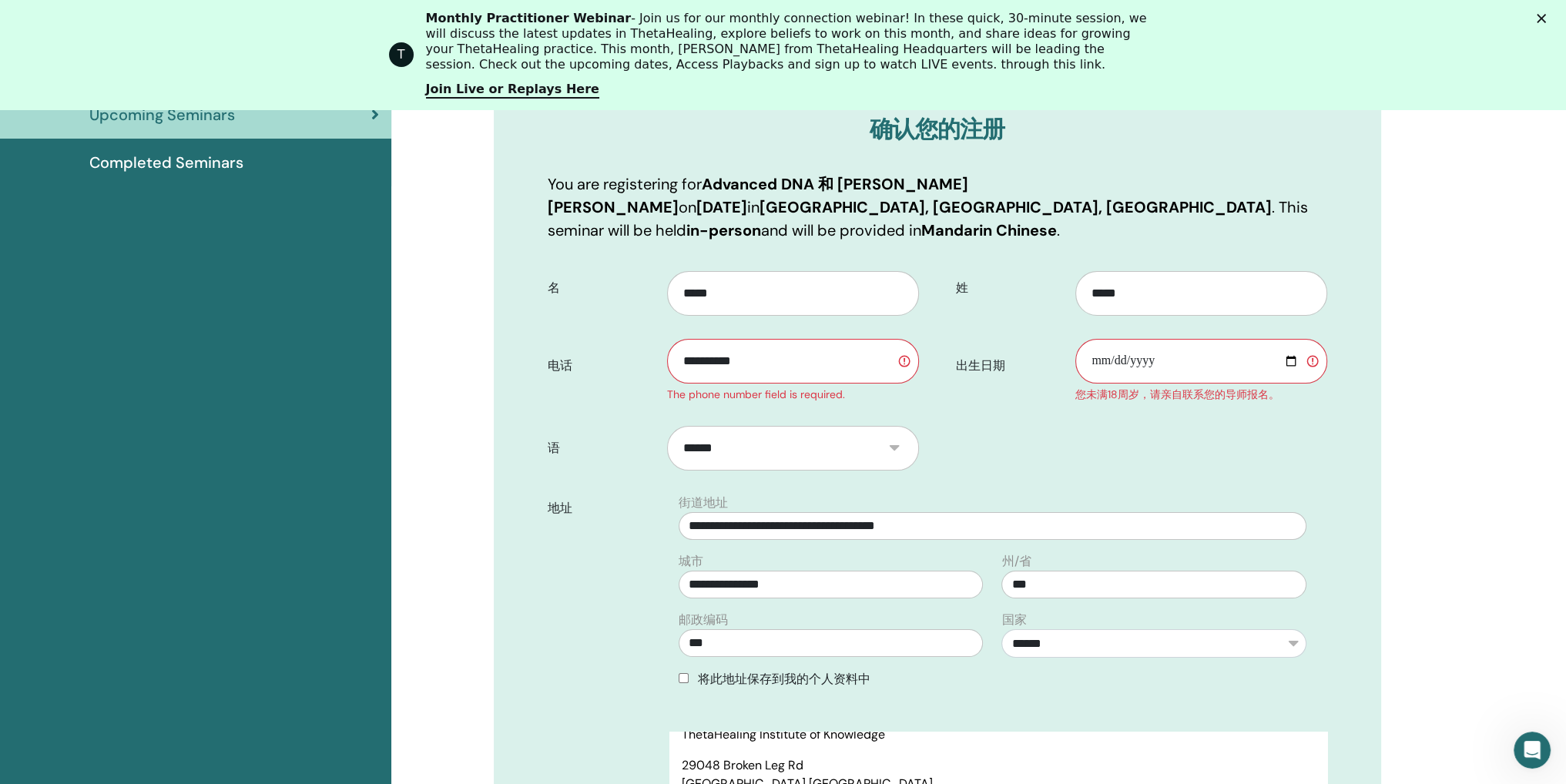
click at [1202, 436] on form "**********" at bounding box center [937, 604] width 802 height 687
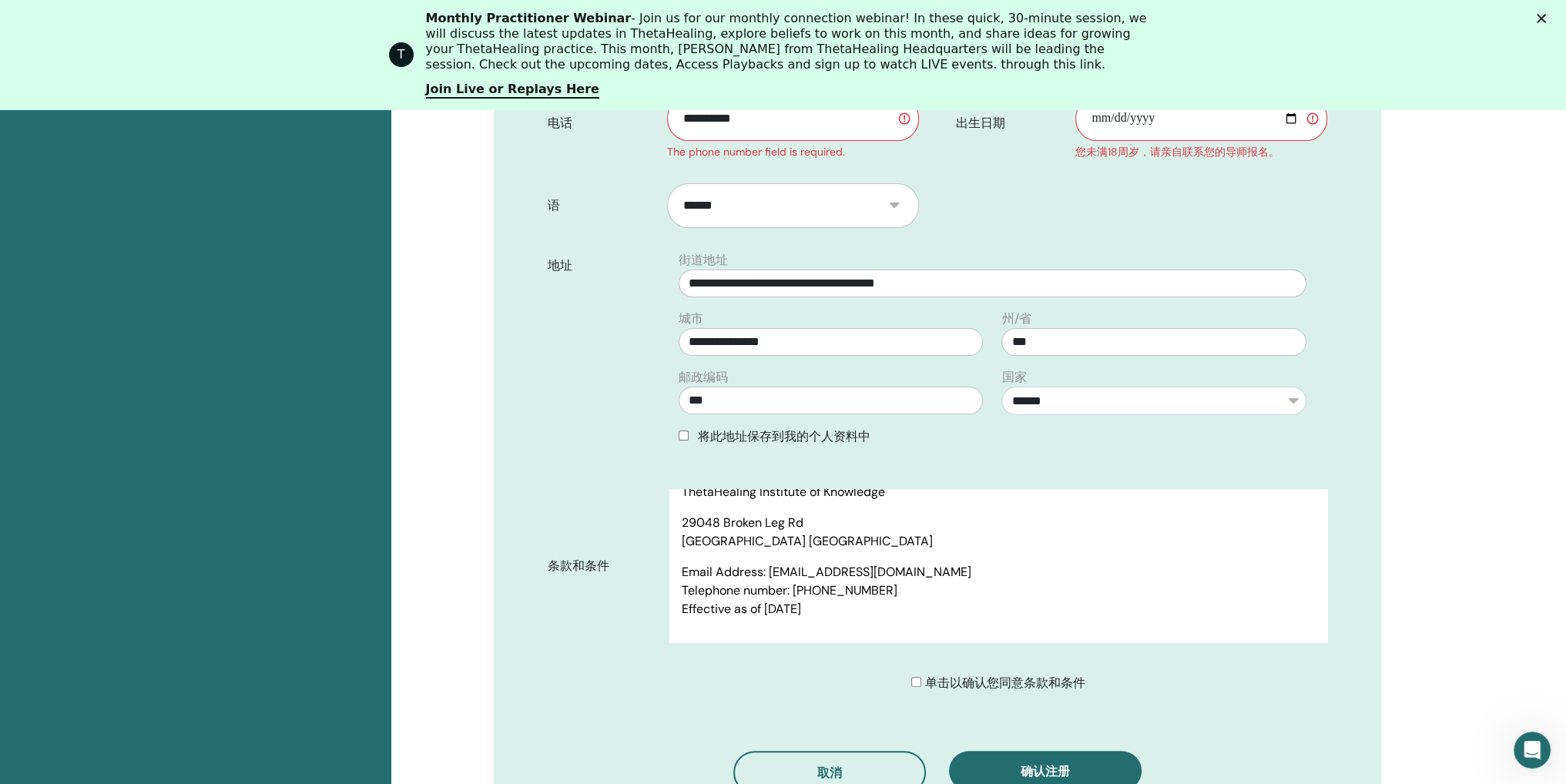
scroll to position [653, 0]
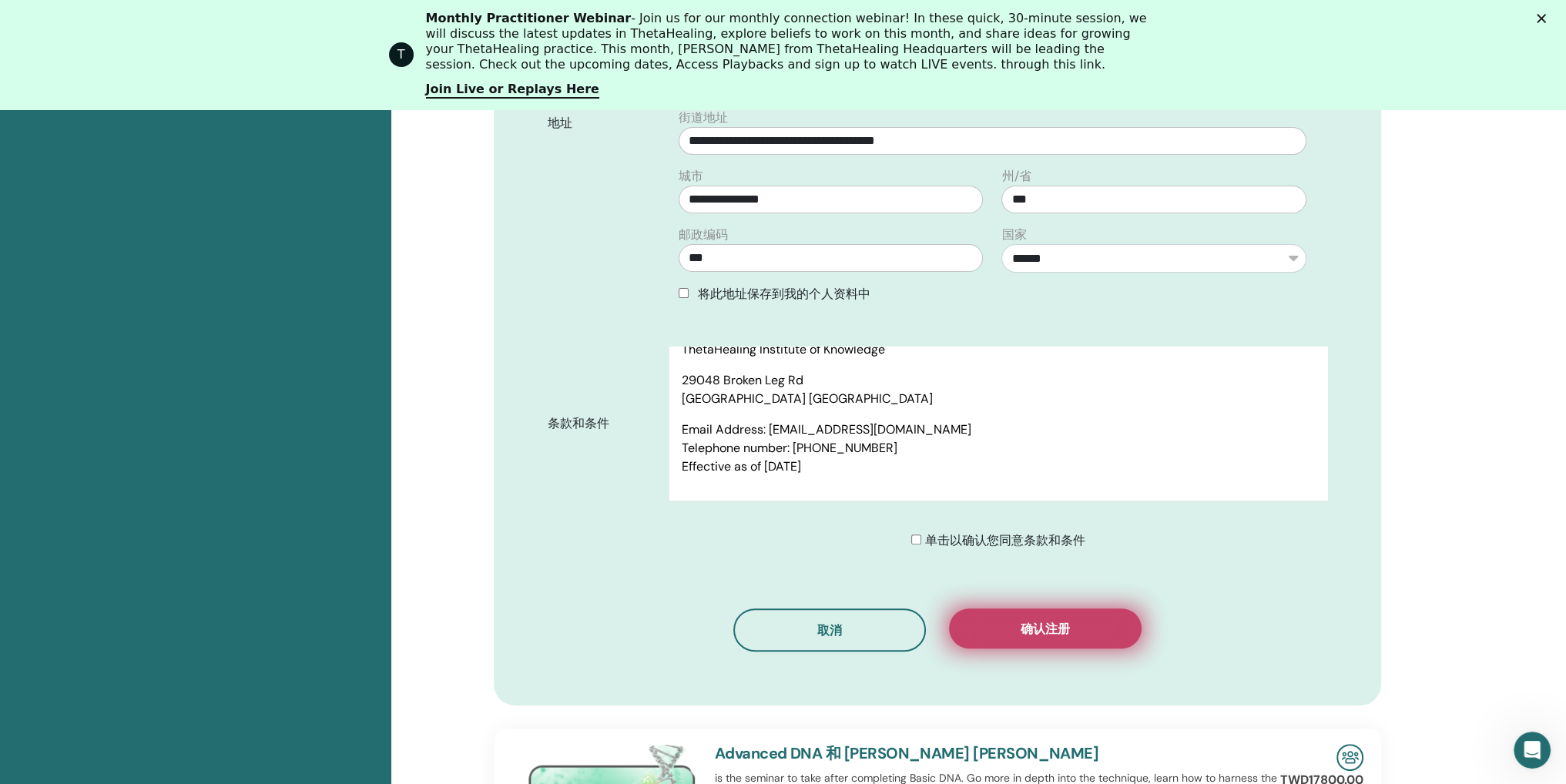
click at [1014, 608] on button "确认注册" at bounding box center [1045, 628] width 192 height 40
